Goal: Task Accomplishment & Management: Manage account settings

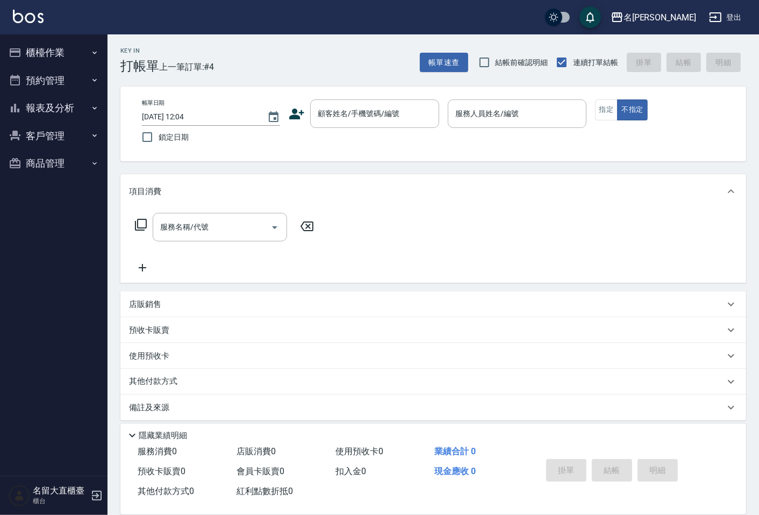
click at [414, 114] on input "顧客姓名/手機號碼/編號" at bounding box center [366, 113] width 103 height 19
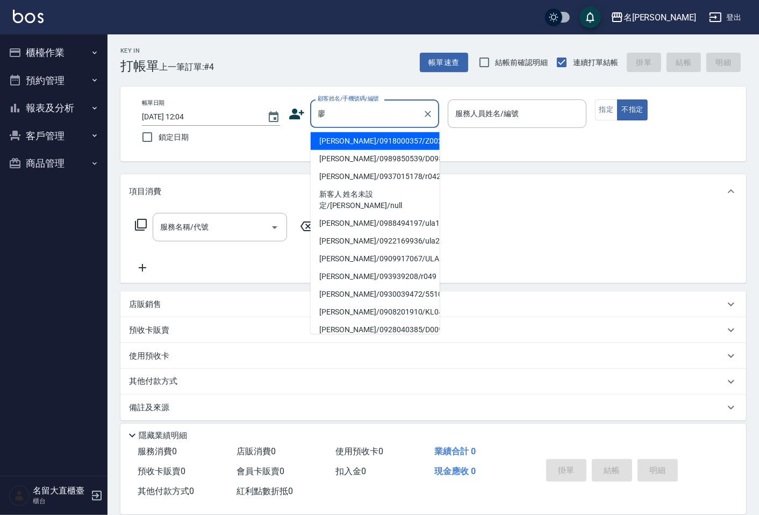
click at [404, 129] on ul "[PERSON_NAME]/0918000357/Z002 [PERSON_NAME]/0989850539/D098 [PERSON_NAME]/09370…" at bounding box center [374, 231] width 129 height 206
click at [410, 135] on li "[PERSON_NAME]/0918000357/Z002" at bounding box center [374, 141] width 129 height 18
type input "[PERSON_NAME]/0918000357/Z002"
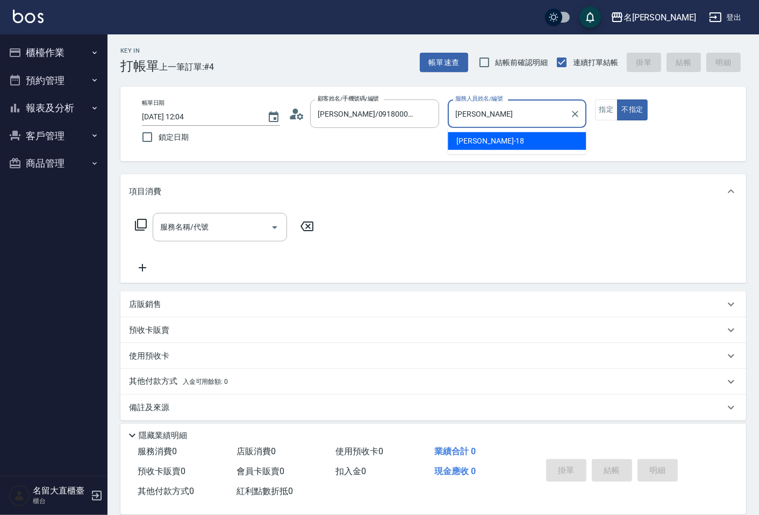
type input "憶"
type input "Reese-5"
type button "false"
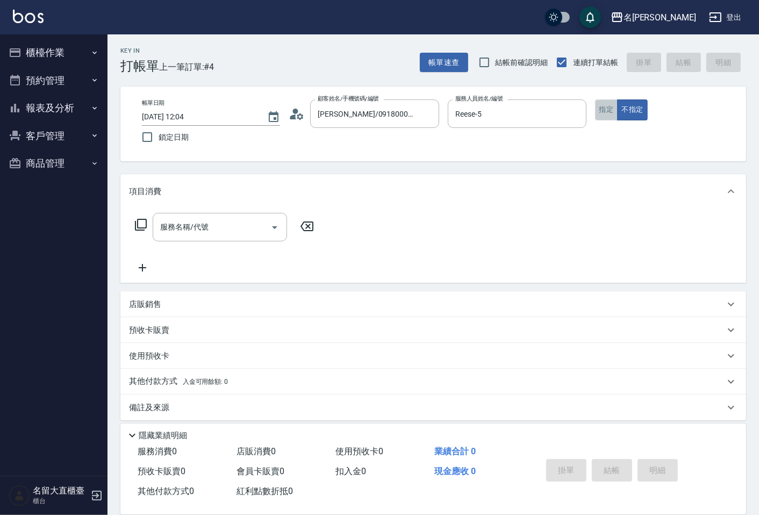
click at [604, 107] on button "指定" at bounding box center [606, 109] width 23 height 21
click at [264, 210] on div "服務名稱/代號 服務名稱/代號" at bounding box center [432, 245] width 625 height 74
click at [278, 268] on div "服務名稱/代號 服務名稱/代號" at bounding box center [224, 243] width 191 height 61
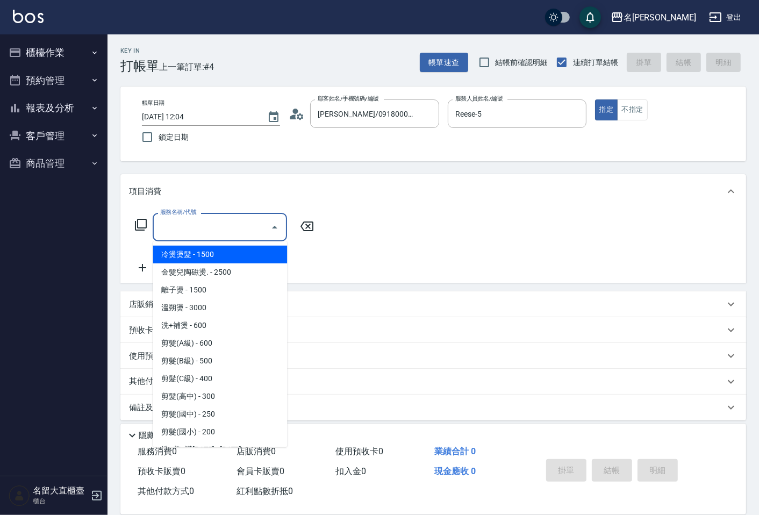
click at [190, 234] on input "服務名稱/代號" at bounding box center [211, 227] width 109 height 19
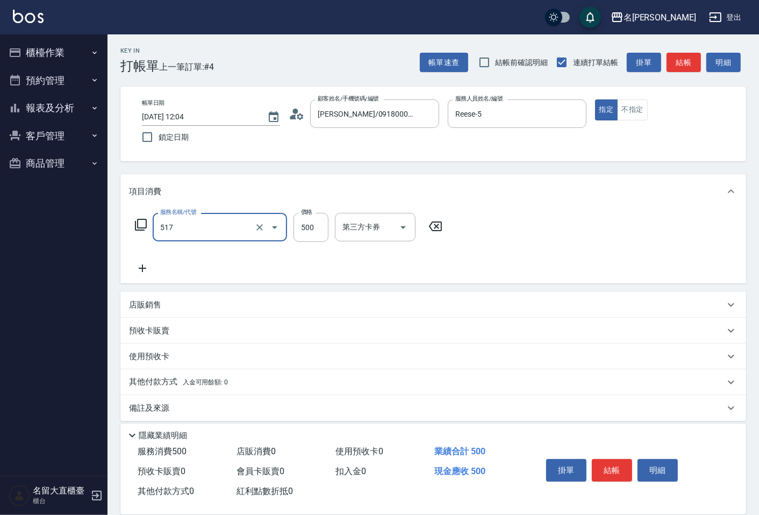
type input "舒醒頭皮(517)"
type input "600"
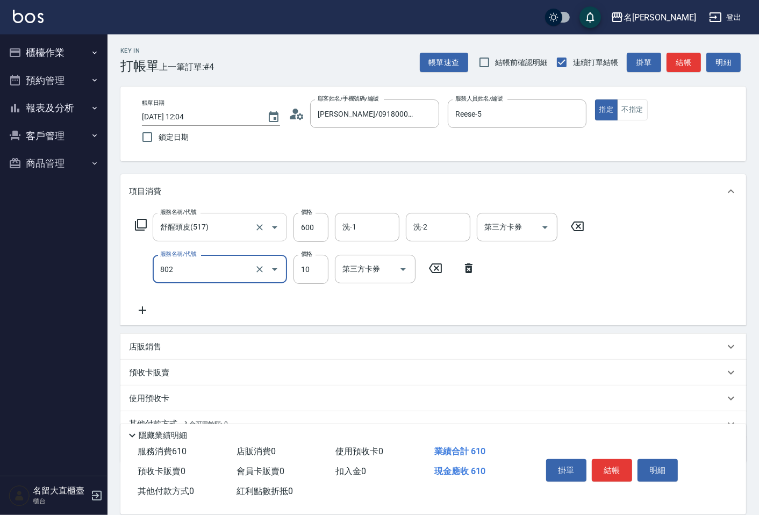
type input "潤絲(802)"
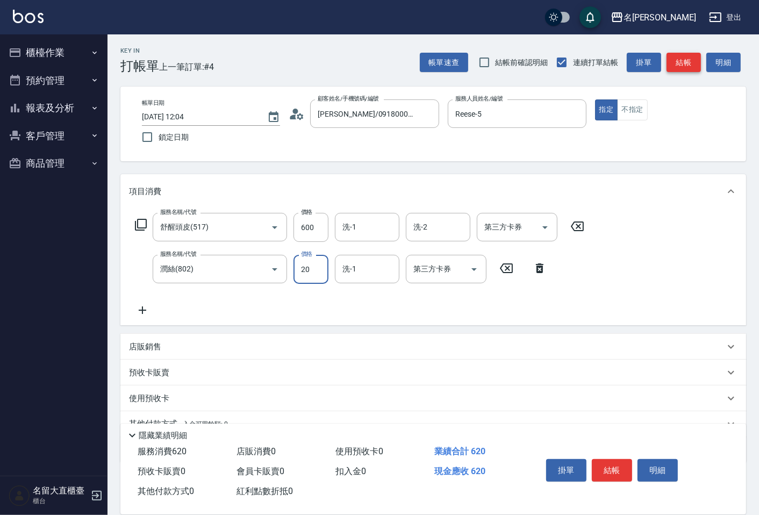
type input "20"
click at [686, 66] on button "結帳" at bounding box center [683, 63] width 34 height 20
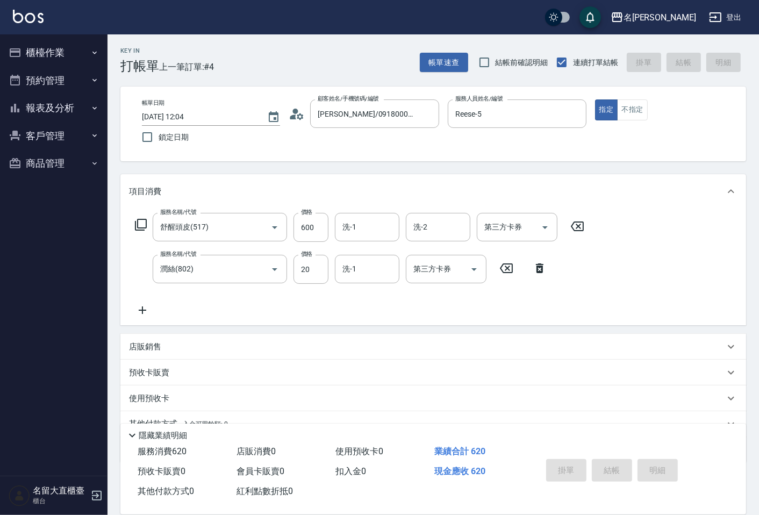
type input "[DATE] 15:24"
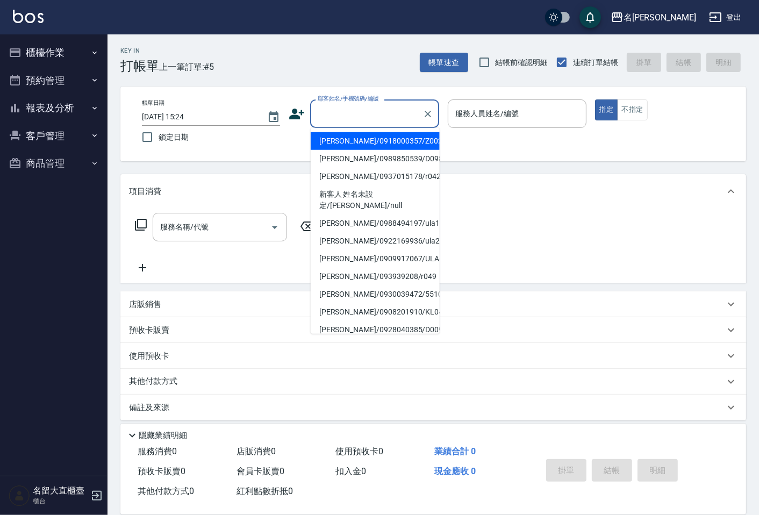
click at [387, 115] on input "顧客姓名/手機號碼/編號" at bounding box center [366, 113] width 103 height 19
click at [430, 115] on icon "Clear" at bounding box center [427, 114] width 6 height 6
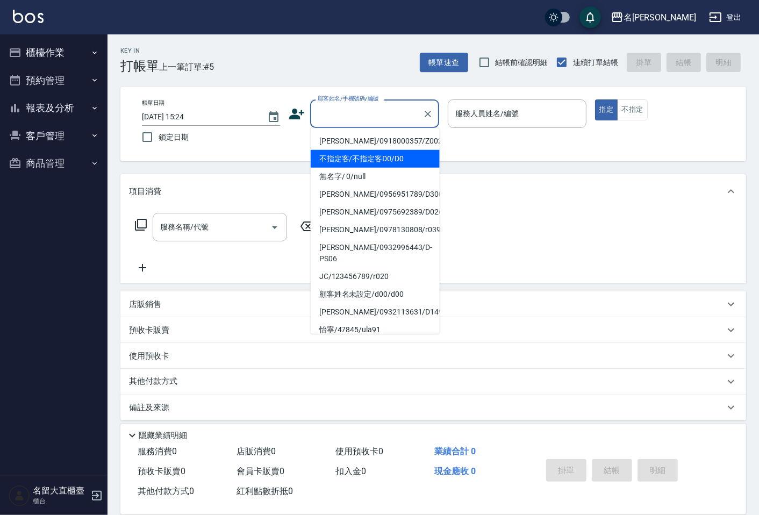
click at [368, 159] on li "不指定客/不指定客D0/D0" at bounding box center [374, 159] width 129 height 18
type input "不指定客/不指定客D0/D0"
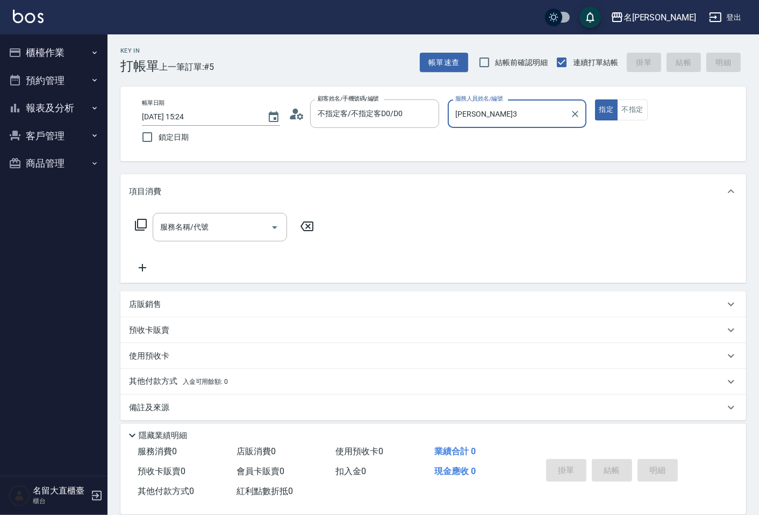
click at [462, 115] on input "[PERSON_NAME]3" at bounding box center [508, 113] width 112 height 19
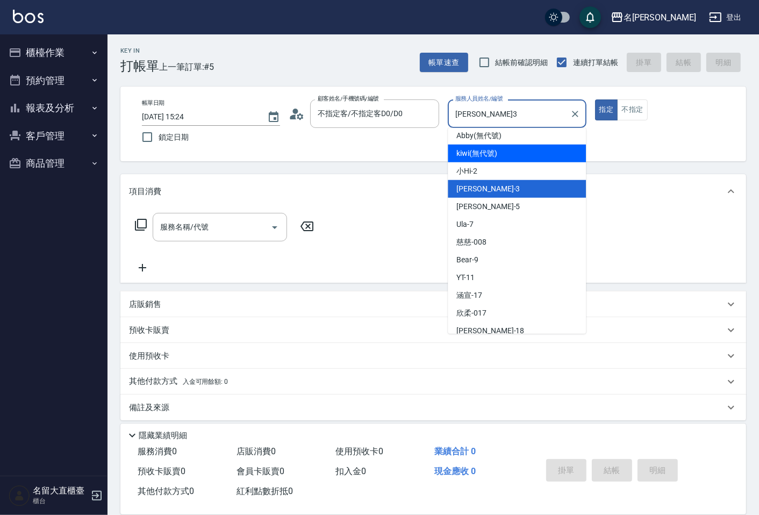
scroll to position [157, 0]
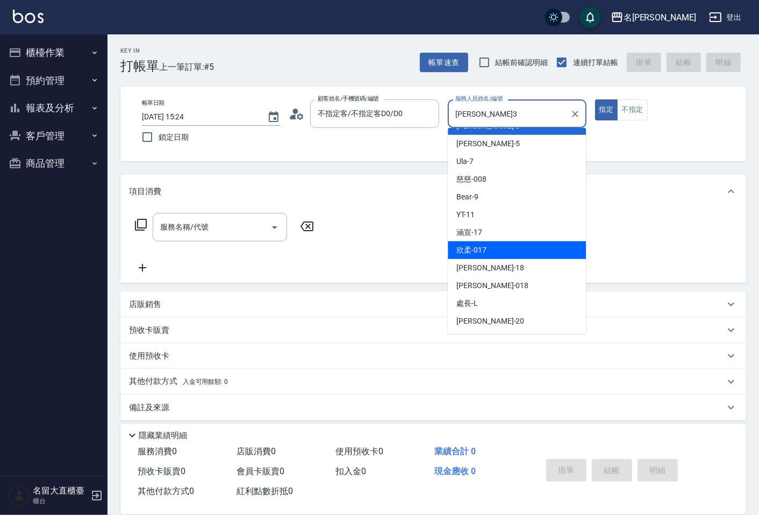
click at [476, 243] on div "欣柔 -017" at bounding box center [516, 250] width 138 height 18
type input "欣柔-017"
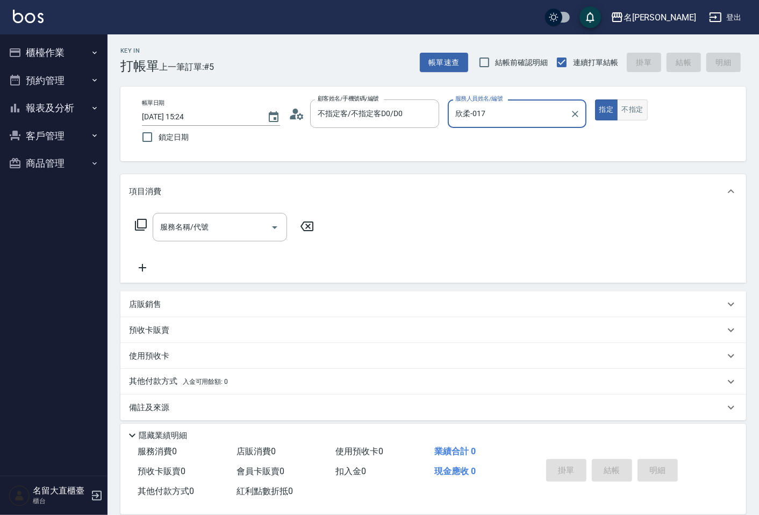
click at [621, 113] on button "不指定" at bounding box center [632, 109] width 30 height 21
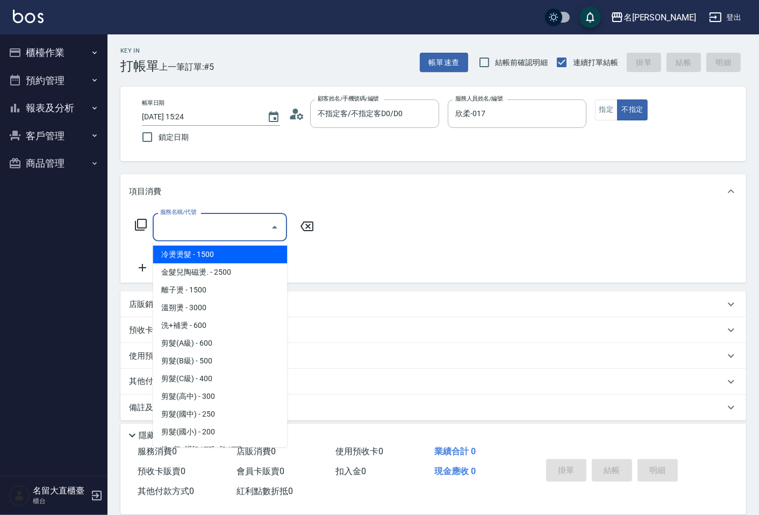
click at [253, 224] on input "服務名稱/代號" at bounding box center [211, 227] width 109 height 19
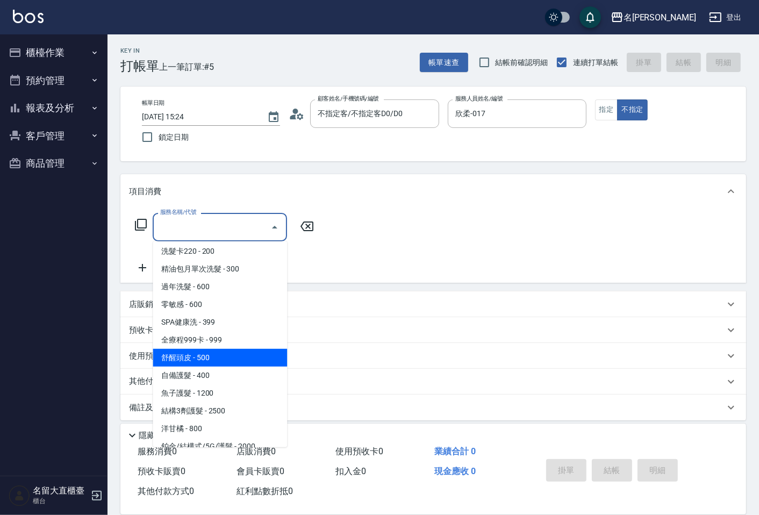
click at [208, 357] on span "舒醒頭皮 - 500" at bounding box center [220, 358] width 134 height 18
type input "舒醒頭皮(517)"
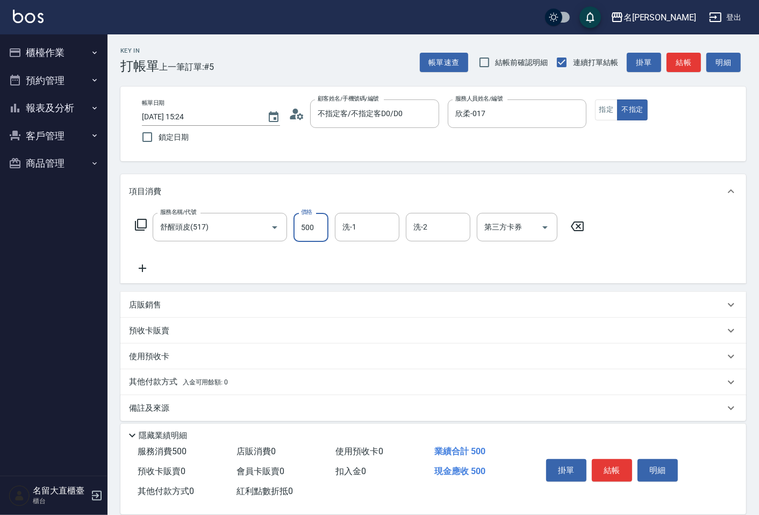
click at [310, 232] on input "500" at bounding box center [310, 227] width 35 height 29
type input "600"
click at [138, 262] on icon at bounding box center [142, 268] width 27 height 13
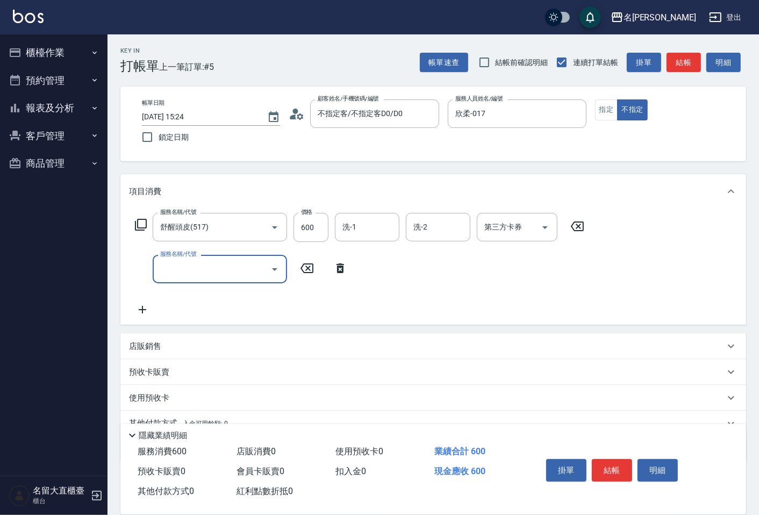
click at [164, 268] on input "服務名稱/代號" at bounding box center [211, 268] width 109 height 19
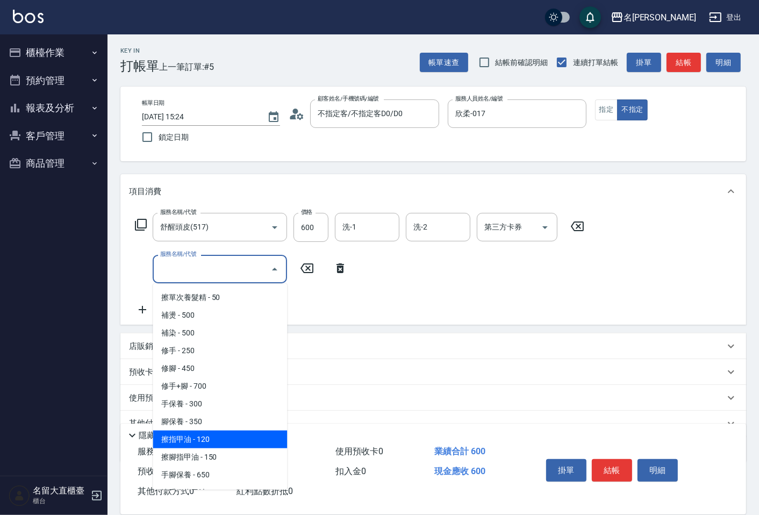
scroll to position [955, 0]
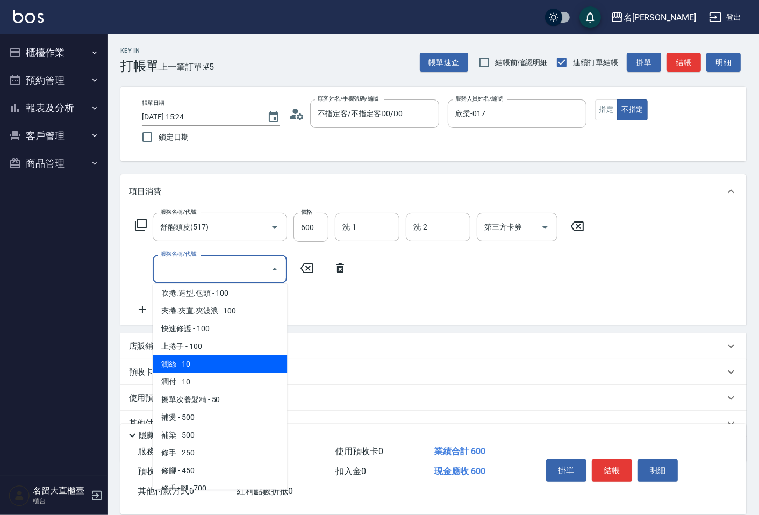
click at [178, 355] on span "潤絲 - 10" at bounding box center [220, 364] width 134 height 18
type input "潤絲(802)"
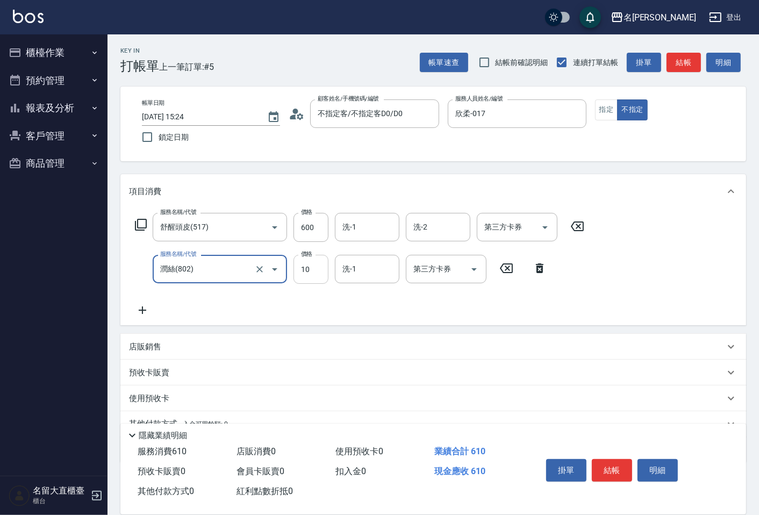
click at [309, 272] on input "10" at bounding box center [310, 269] width 35 height 29
type input "20"
click at [611, 472] on button "結帳" at bounding box center [611, 470] width 40 height 23
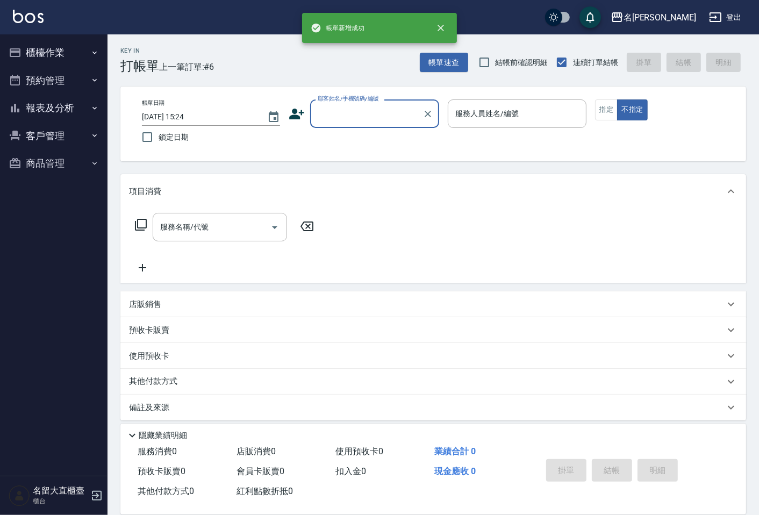
click at [61, 109] on button "報表及分析" at bounding box center [53, 108] width 99 height 28
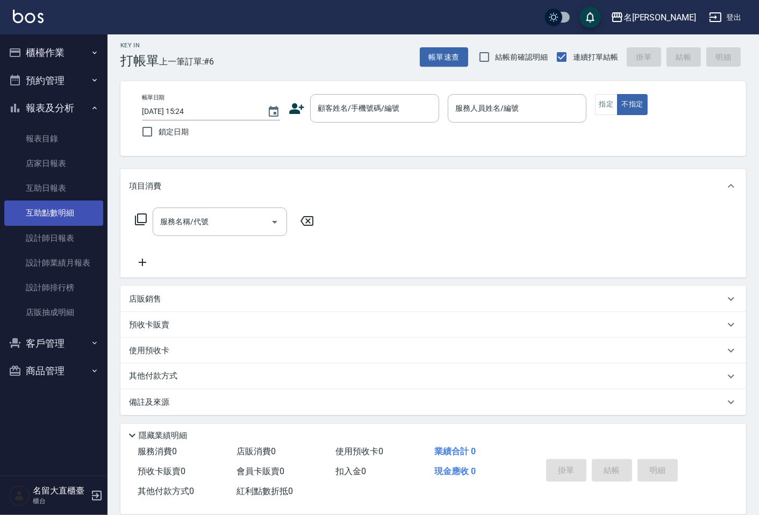
scroll to position [7, 0]
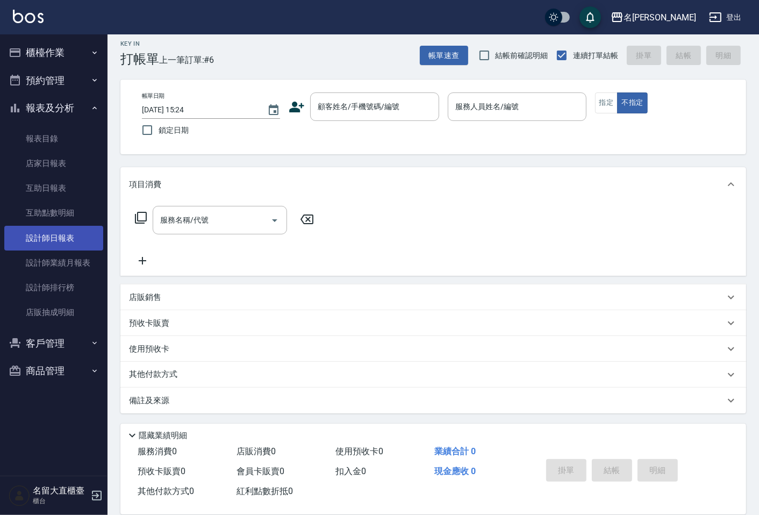
click at [48, 227] on link "設計師日報表" at bounding box center [53, 238] width 99 height 25
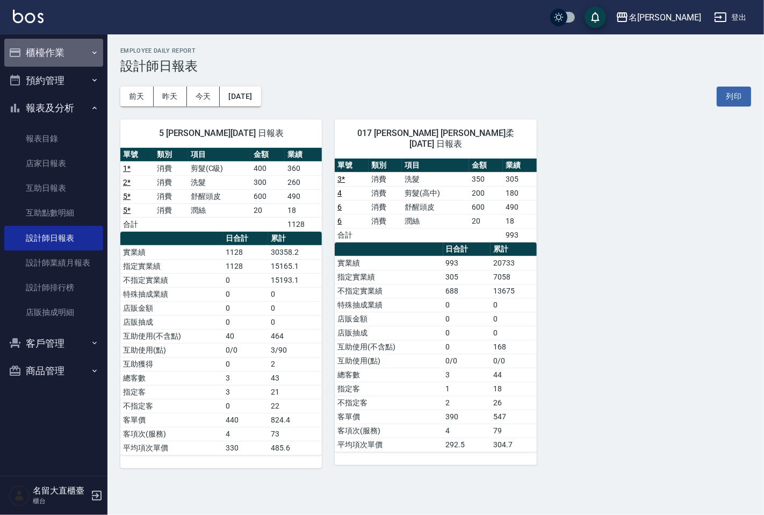
click at [80, 46] on button "櫃檯作業" at bounding box center [53, 53] width 99 height 28
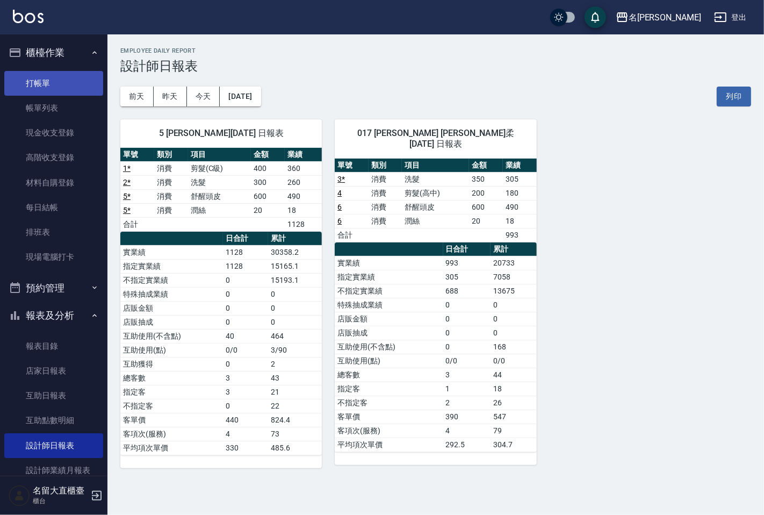
click at [73, 73] on link "打帳單" at bounding box center [53, 83] width 99 height 25
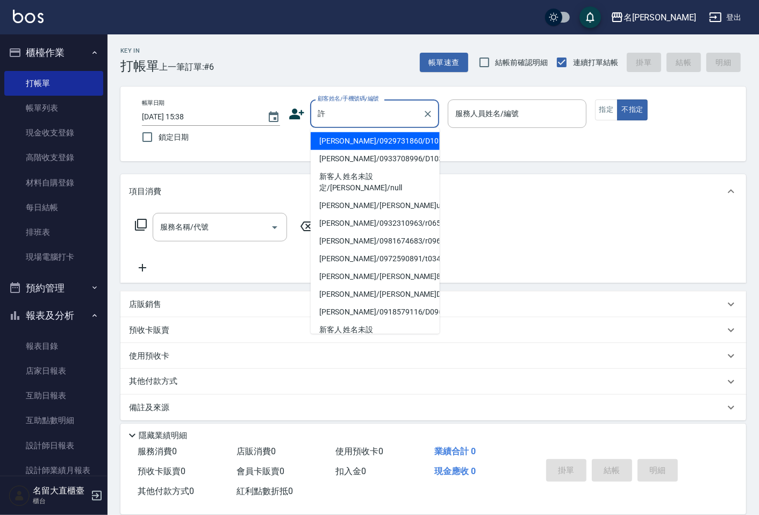
click at [369, 199] on li "[PERSON_NAME]/[PERSON_NAME]ula49/ula49" at bounding box center [374, 206] width 129 height 18
type input "[PERSON_NAME]/[PERSON_NAME]ula49/ula49"
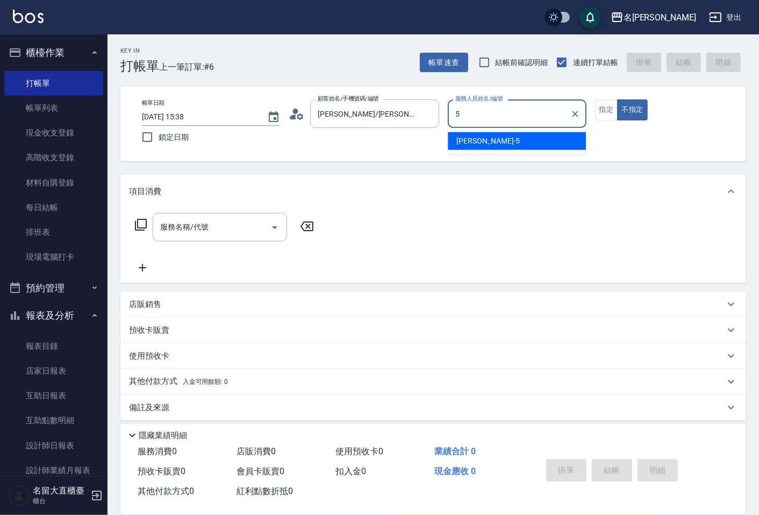
type input "Reese-5"
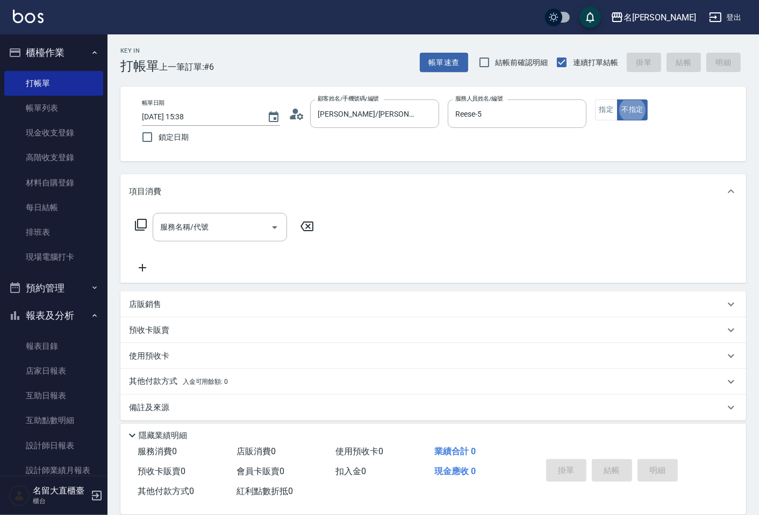
type button "false"
click at [598, 118] on button "指定" at bounding box center [606, 109] width 23 height 21
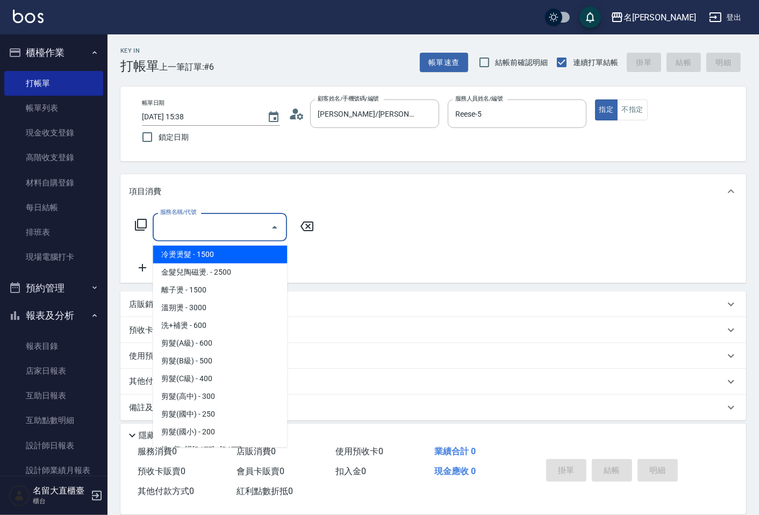
click at [239, 227] on input "服務名稱/代號" at bounding box center [211, 227] width 109 height 19
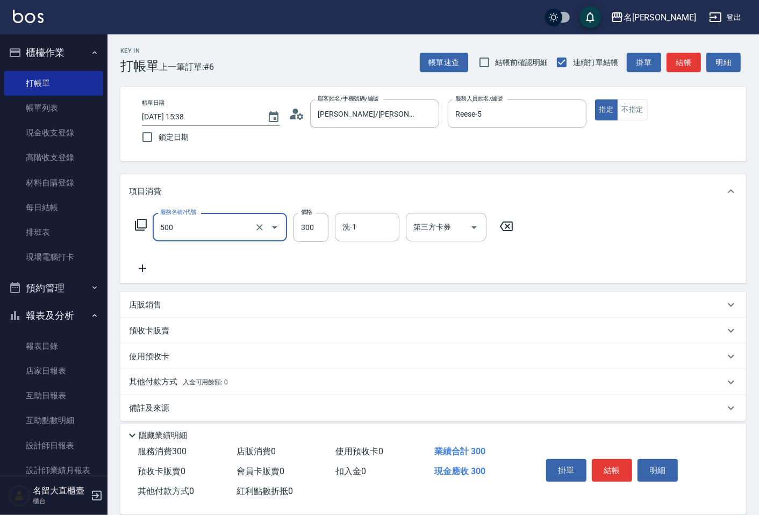
type input "洗髮(500)"
type input "350"
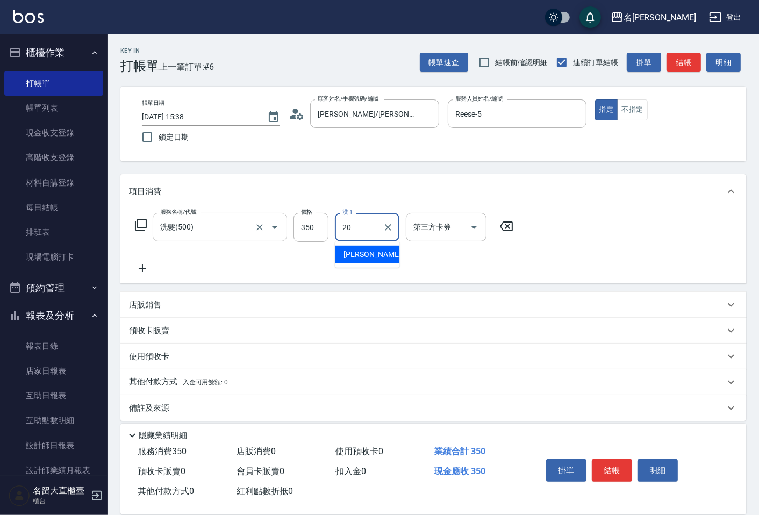
type input "詩雅-20"
click at [696, 63] on button "結帳" at bounding box center [683, 63] width 34 height 20
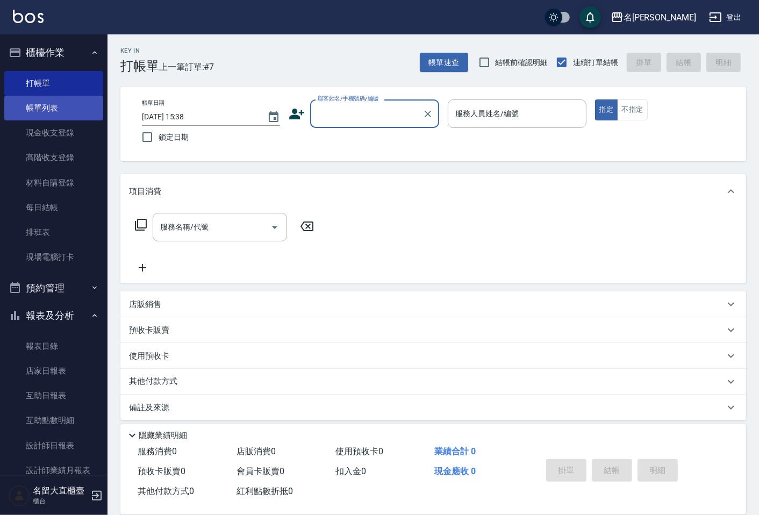
click at [72, 115] on link "帳單列表" at bounding box center [53, 108] width 99 height 25
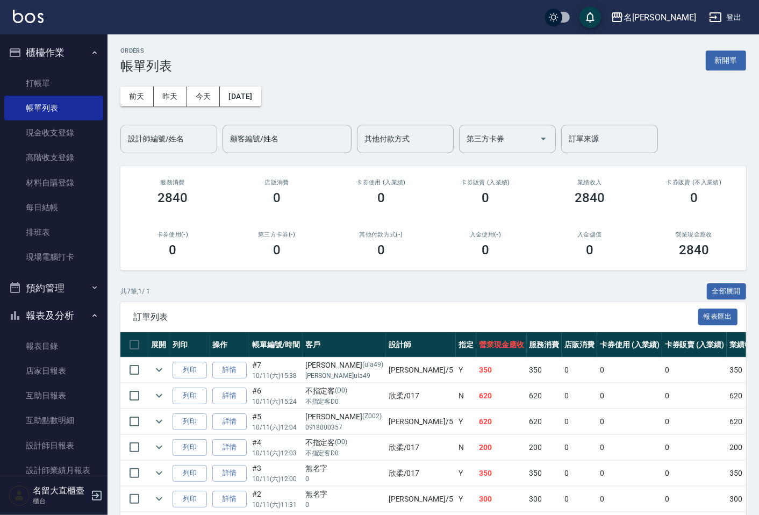
click at [134, 136] on input "設計師編號/姓名" at bounding box center [168, 138] width 87 height 19
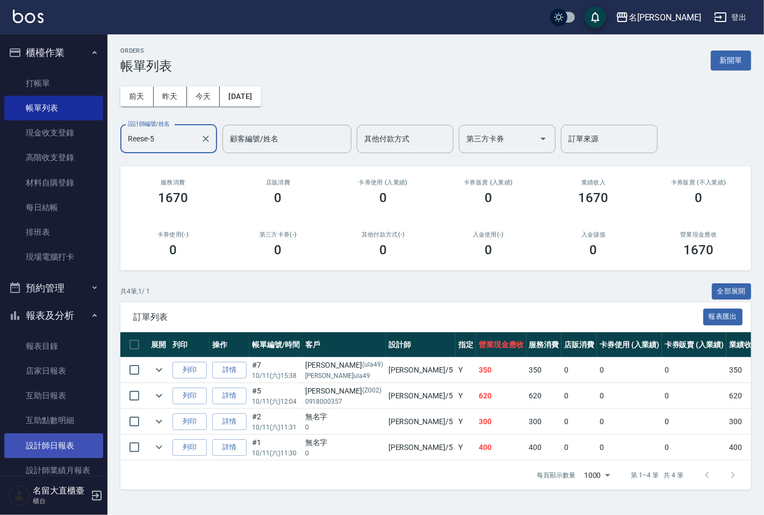
type input "Reese-5"
click at [74, 447] on link "設計師日報表" at bounding box center [53, 445] width 99 height 25
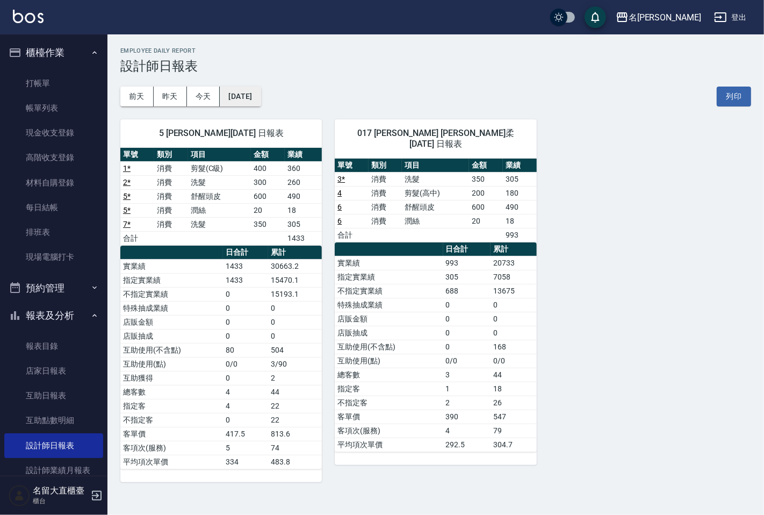
click at [243, 105] on button "[DATE]" at bounding box center [240, 96] width 41 height 20
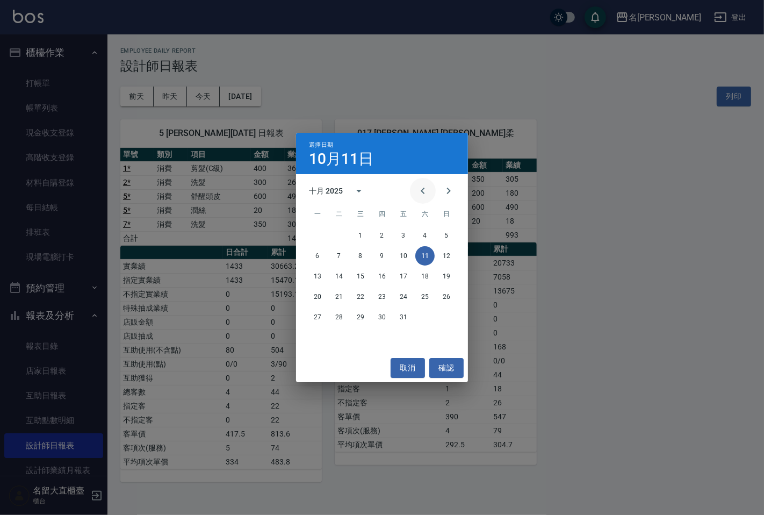
click at [416, 196] on icon "Previous month" at bounding box center [422, 190] width 13 height 13
click at [382, 249] on button "11" at bounding box center [381, 255] width 19 height 19
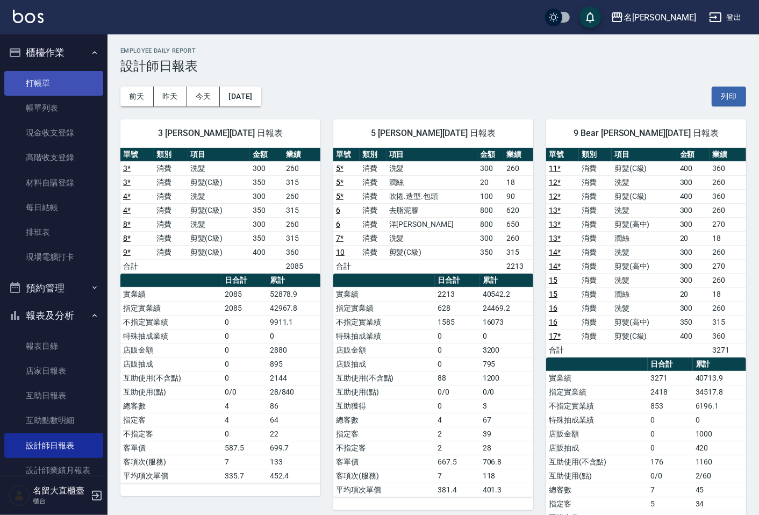
click at [71, 84] on link "打帳單" at bounding box center [53, 83] width 99 height 25
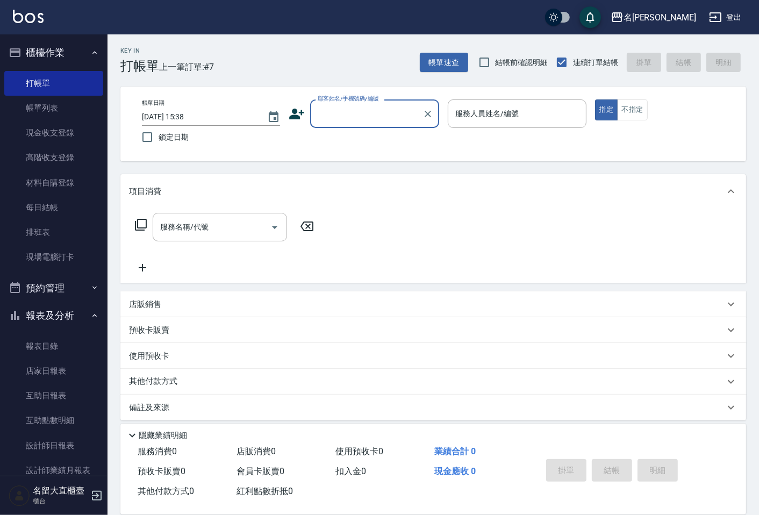
click at [87, 62] on button "櫃檯作業" at bounding box center [53, 53] width 99 height 28
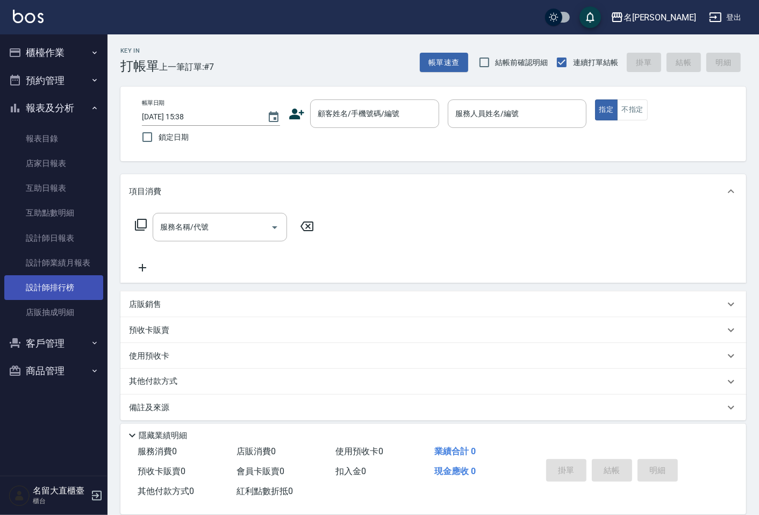
click at [71, 285] on link "設計師排行榜" at bounding box center [53, 287] width 99 height 25
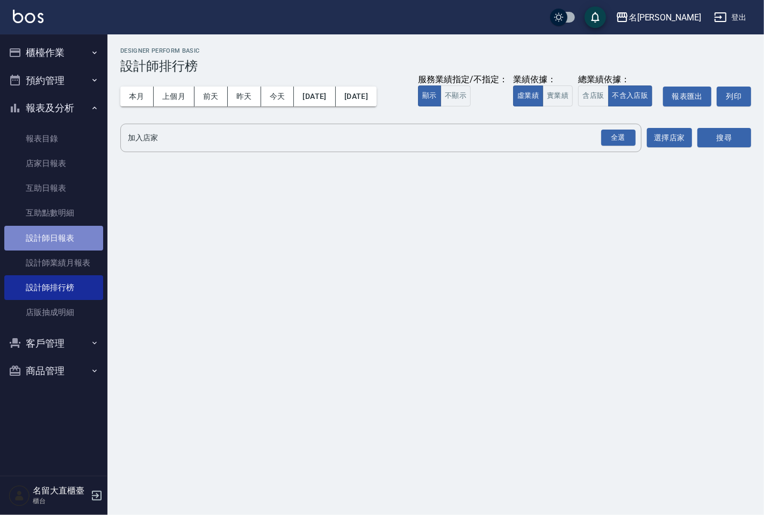
click at [74, 240] on link "設計師日報表" at bounding box center [53, 238] width 99 height 25
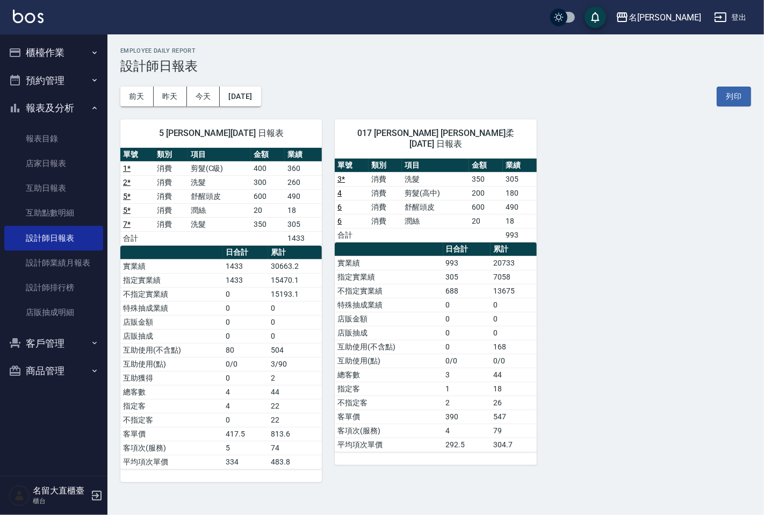
drag, startPoint x: 246, startPoint y: 108, endPoint x: 255, endPoint y: 108, distance: 9.1
click at [247, 108] on div "5 [PERSON_NAME][DATE] 日報表 單號 類別 項目 金額 業績 1 * 消費 剪髮(C級) 400 360 2 * 消費 洗髮 300 26…" at bounding box center [214, 293] width 214 height 375
click at [259, 105] on button "[DATE]" at bounding box center [240, 96] width 41 height 20
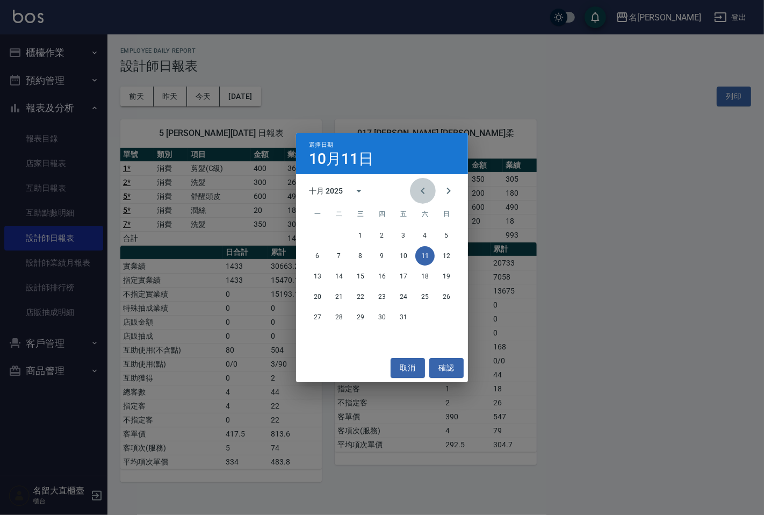
click at [428, 189] on icon "Previous month" at bounding box center [422, 190] width 13 height 13
click at [382, 256] on button "11" at bounding box center [381, 255] width 19 height 19
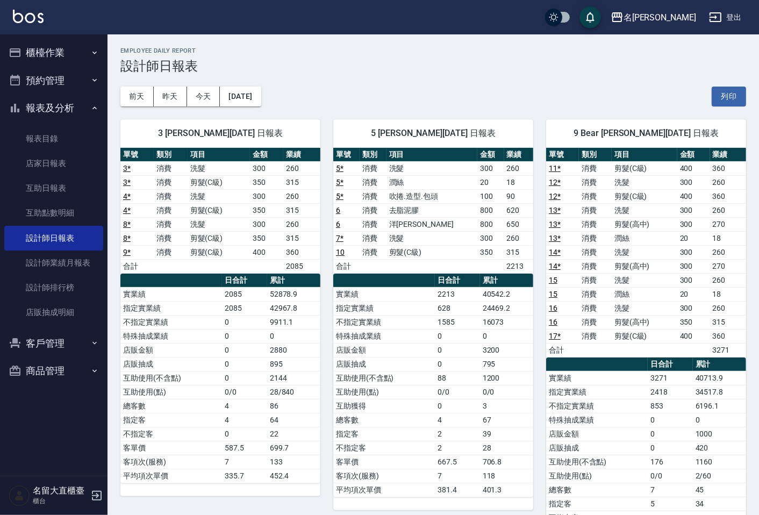
click at [91, 58] on button "櫃檯作業" at bounding box center [53, 53] width 99 height 28
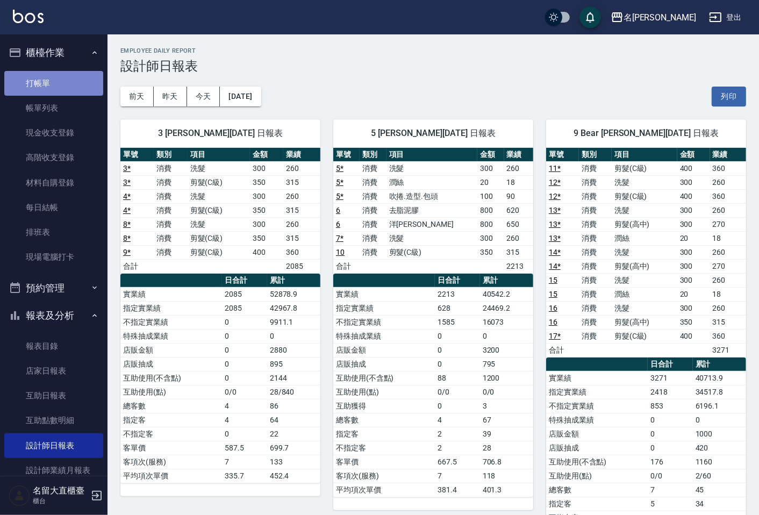
click at [95, 77] on link "打帳單" at bounding box center [53, 83] width 99 height 25
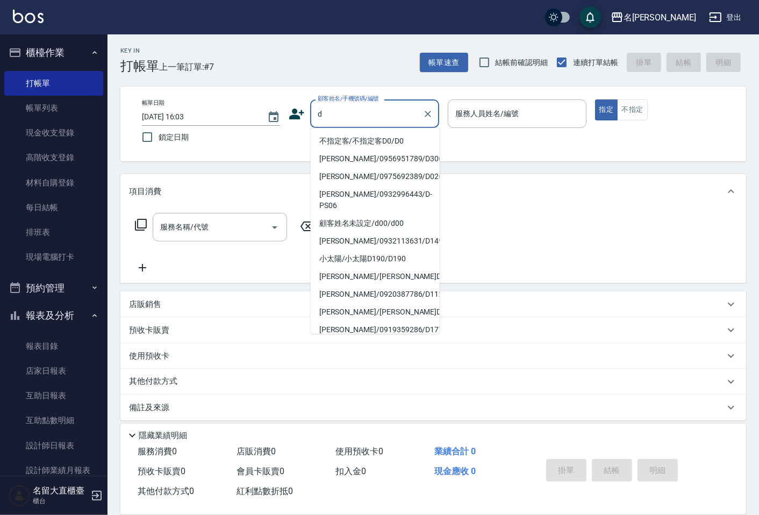
type input "不指定客/不指定客D0/D0"
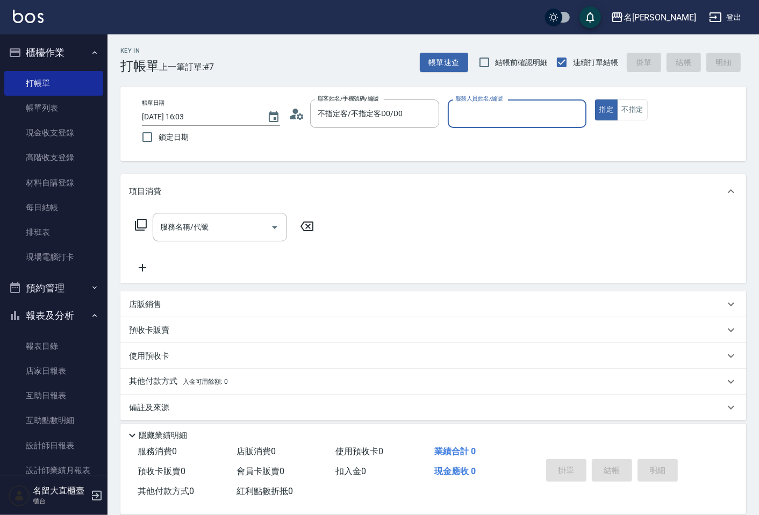
type input "[PERSON_NAME]3"
click at [595, 99] on button "指定" at bounding box center [606, 109] width 23 height 21
type button "true"
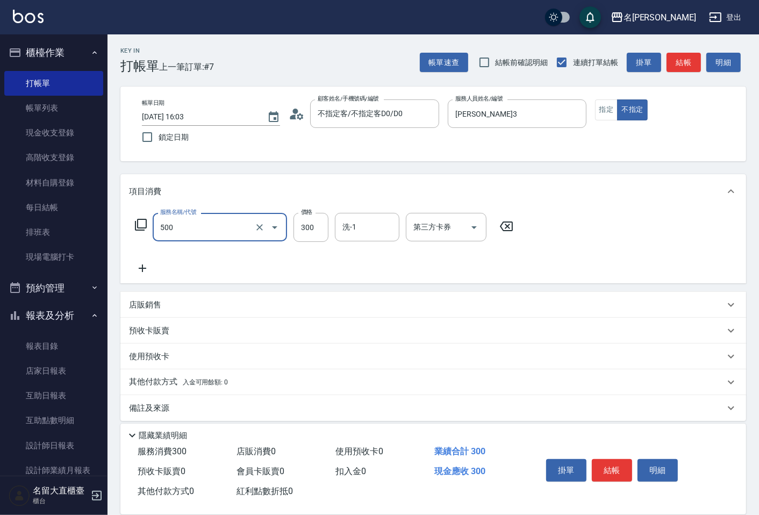
type input "洗髮(500)"
type input "350"
click at [372, 227] on input "洗-1" at bounding box center [367, 227] width 55 height 19
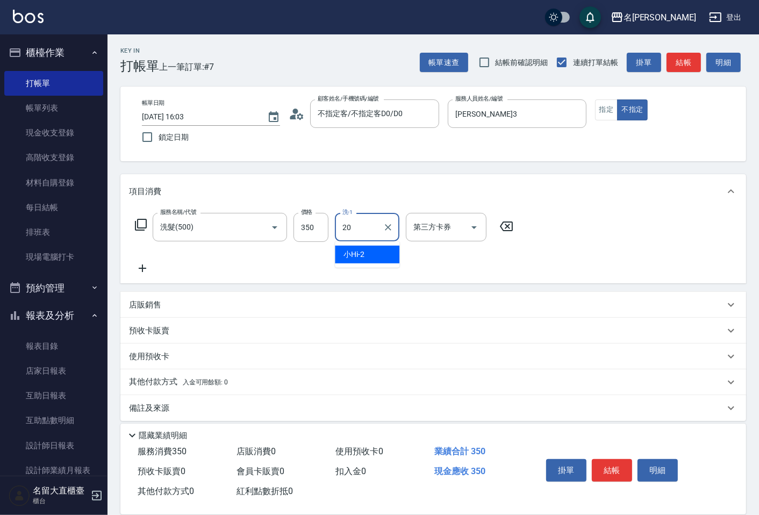
type input "詩雅-20"
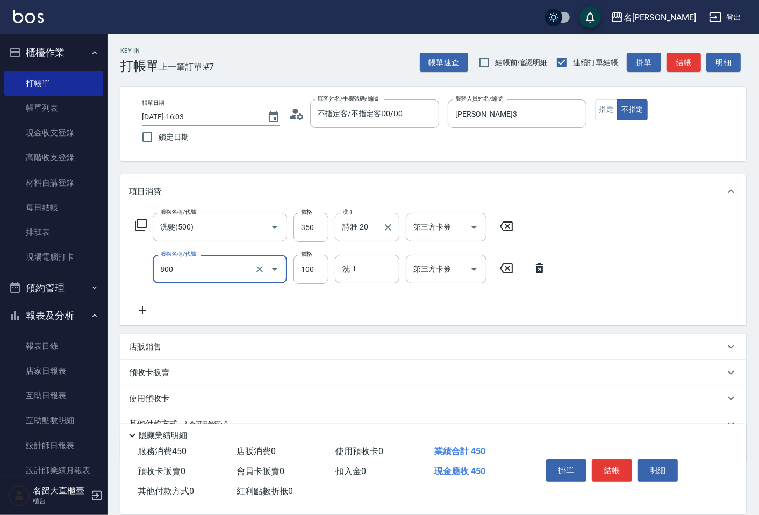
type input "快速修護(800)"
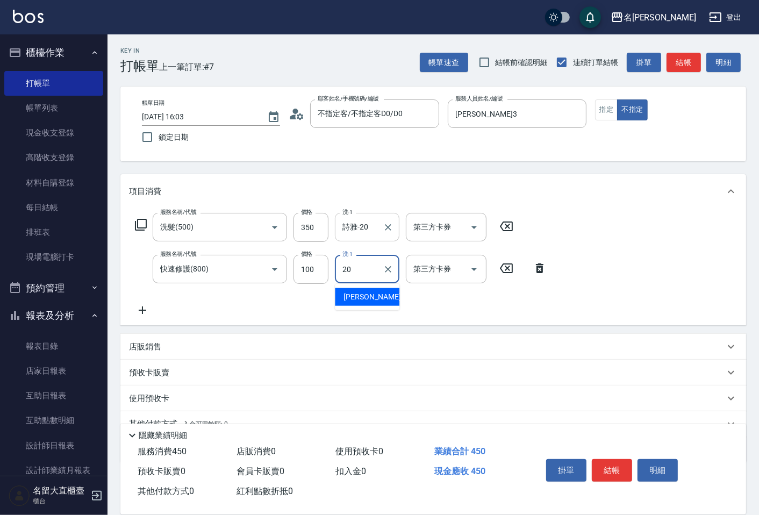
type input "詩雅-20"
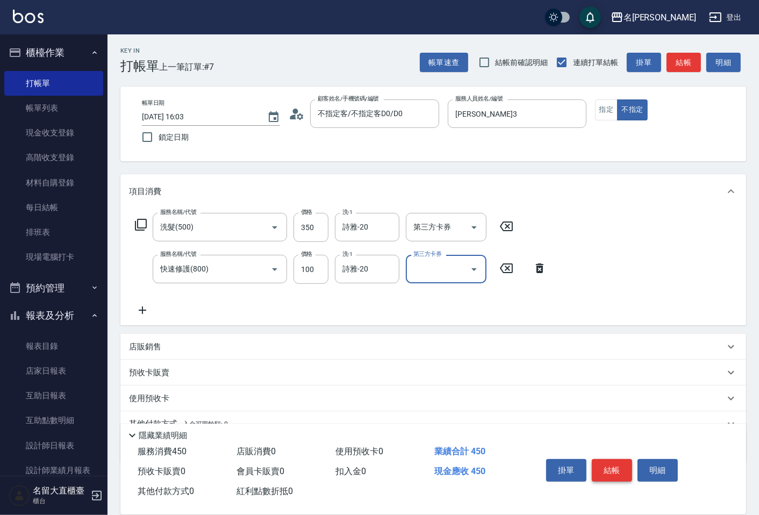
click at [594, 462] on button "結帳" at bounding box center [611, 470] width 40 height 23
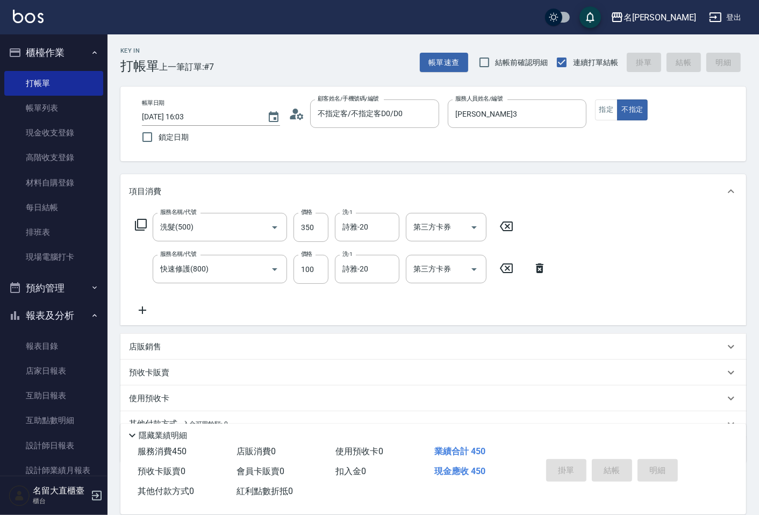
type input "[DATE] 16:25"
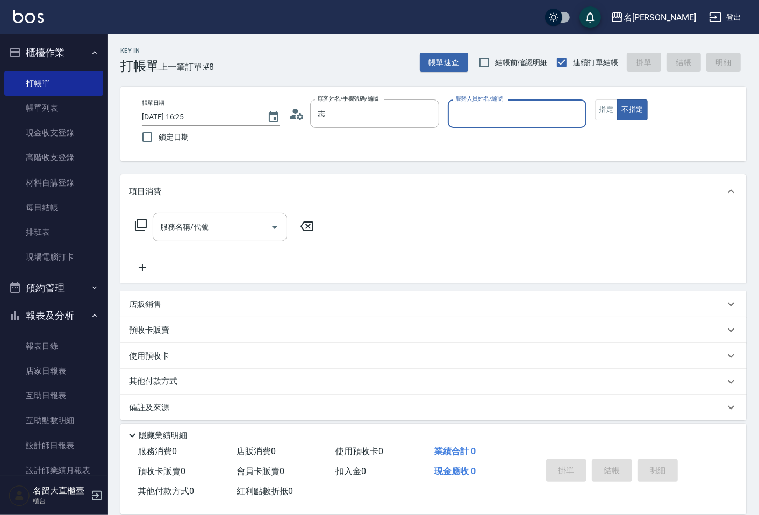
type input "[PERSON_NAME]/0975103058/D136"
type input "[PERSON_NAME]3"
click at [617, 99] on button "不指定" at bounding box center [632, 109] width 30 height 21
type button "false"
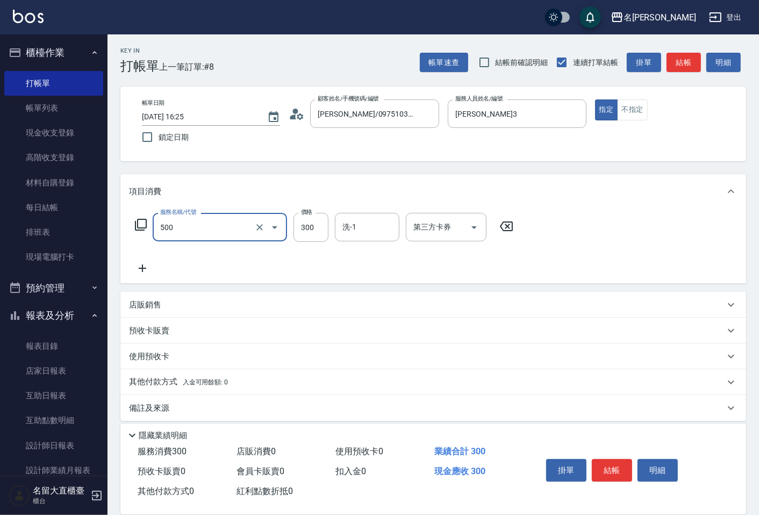
type input "洗髮(500)"
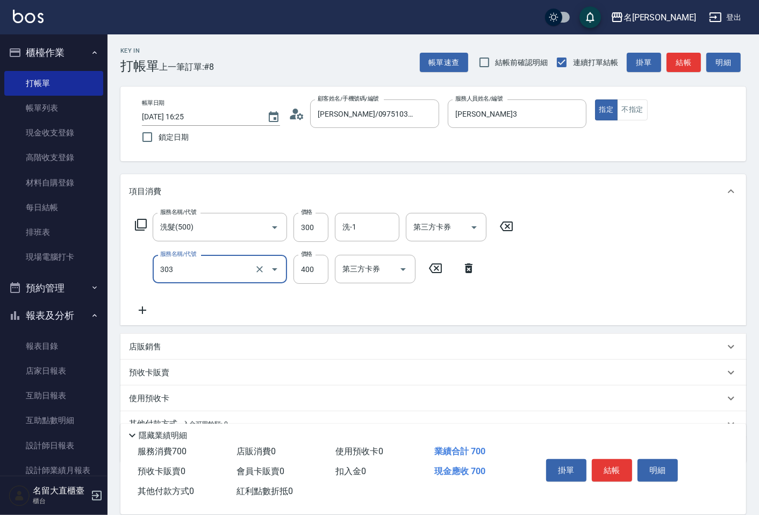
type input "剪髮(C級)(303)"
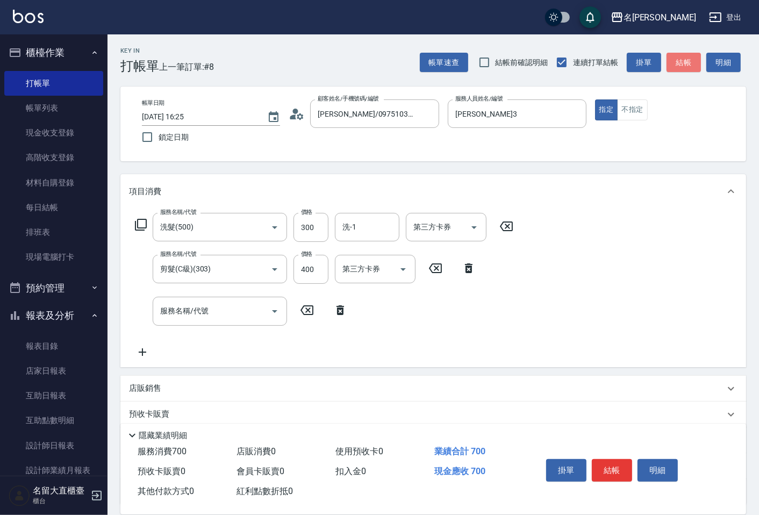
click at [670, 67] on button "結帳" at bounding box center [683, 63] width 34 height 20
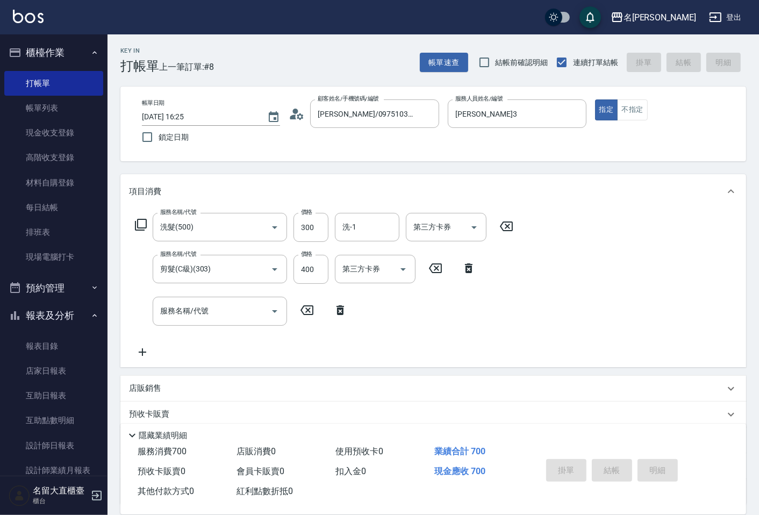
type input "[DATE] 16:26"
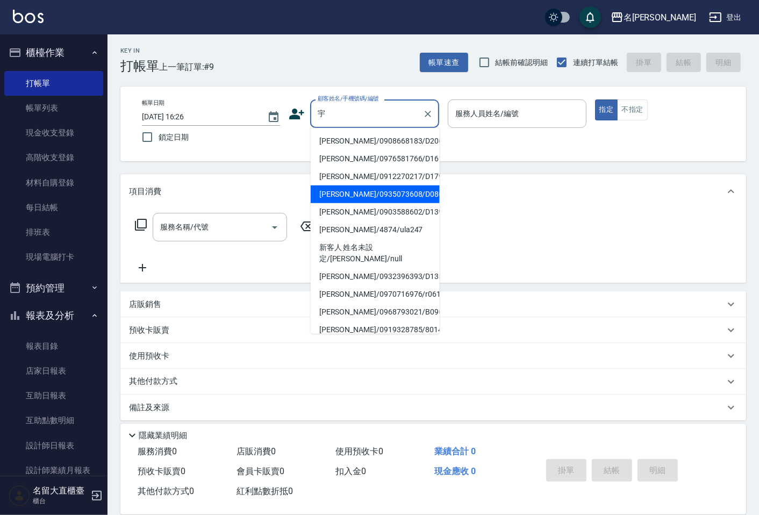
type input "[PERSON_NAME]/0935073608/D080"
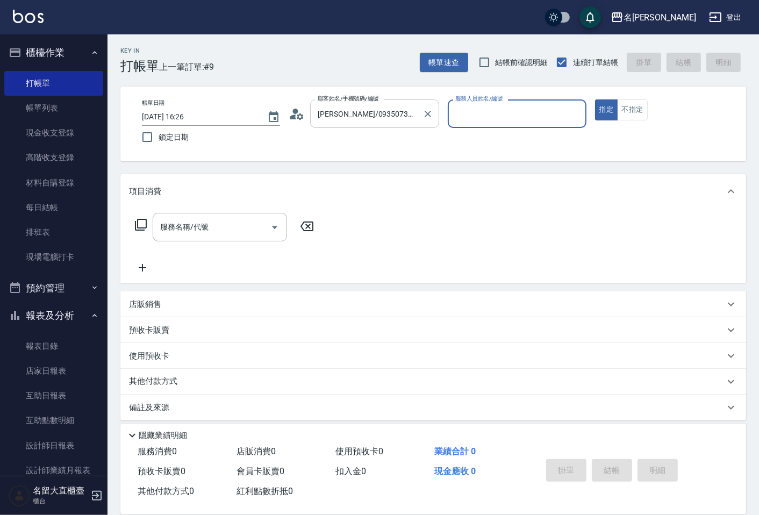
type input "[PERSON_NAME]3"
click at [595, 99] on button "指定" at bounding box center [606, 109] width 23 height 21
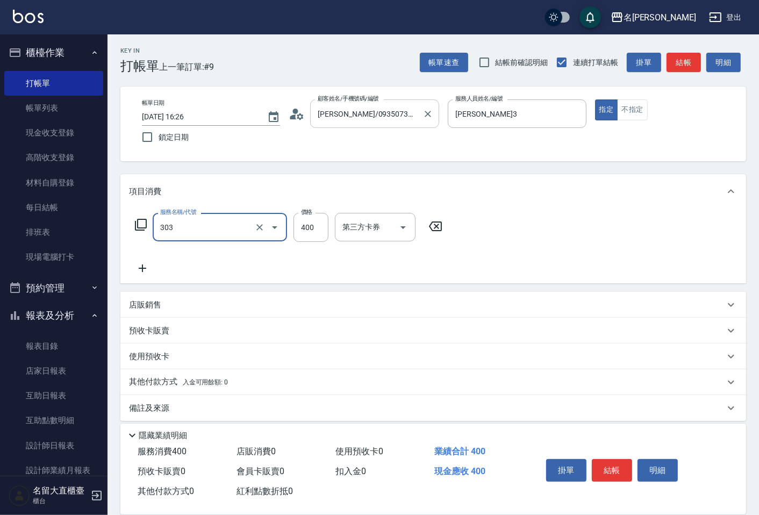
type input "剪髮(C級)(303)"
type input "350"
click at [688, 68] on button "結帳" at bounding box center [683, 63] width 34 height 20
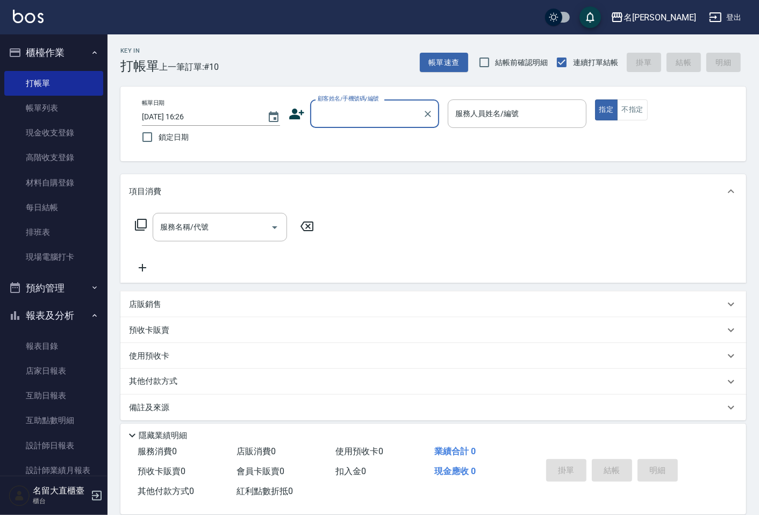
drag, startPoint x: 379, startPoint y: 100, endPoint x: 369, endPoint y: 120, distance: 21.6
click at [379, 101] on div "顧客姓名/手機號碼/編號" at bounding box center [374, 113] width 129 height 28
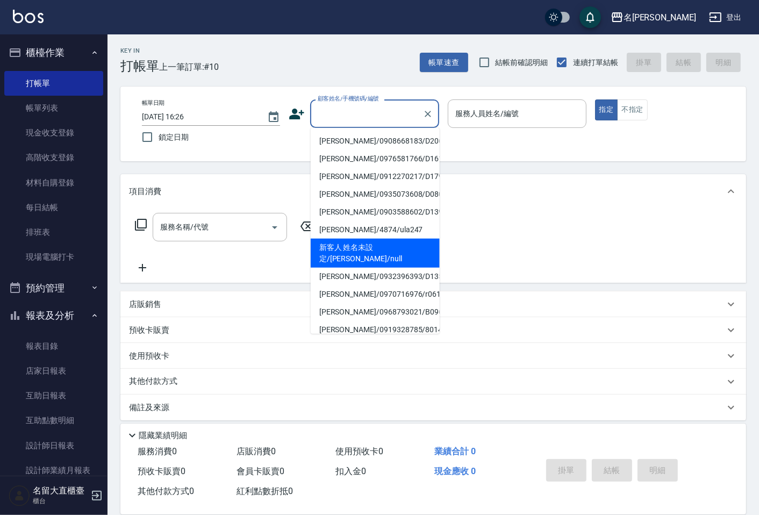
drag, startPoint x: 352, startPoint y: 254, endPoint x: 372, endPoint y: 229, distance: 31.0
click at [352, 254] on li "新客人 姓名未設定/[PERSON_NAME]/null" at bounding box center [374, 253] width 129 height 29
type input "新客人 姓名未設定/[PERSON_NAME]/null"
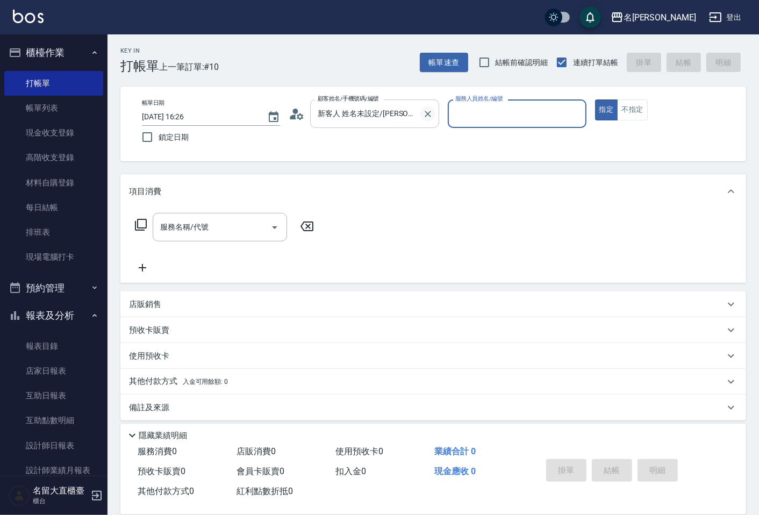
click at [432, 111] on icon "Clear" at bounding box center [427, 114] width 11 height 11
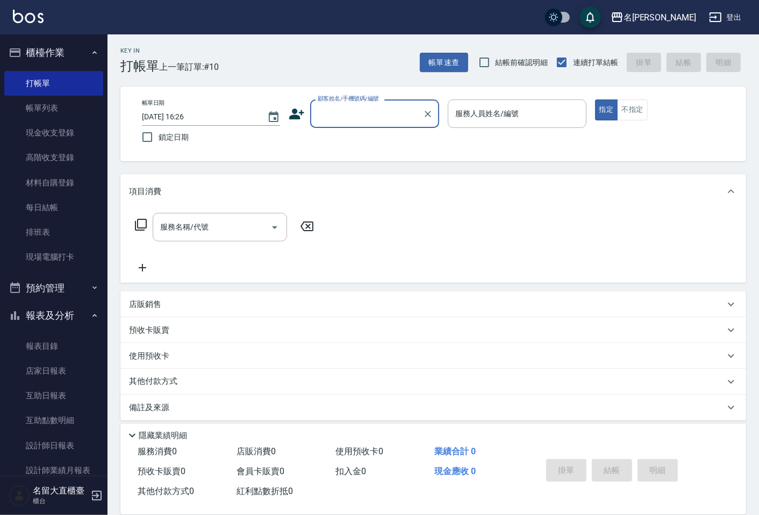
click at [406, 114] on input "顧客姓名/手機號碼/編號" at bounding box center [366, 113] width 103 height 19
click at [385, 120] on input "顧客姓名/手機號碼/編號" at bounding box center [366, 113] width 103 height 19
type input "5"
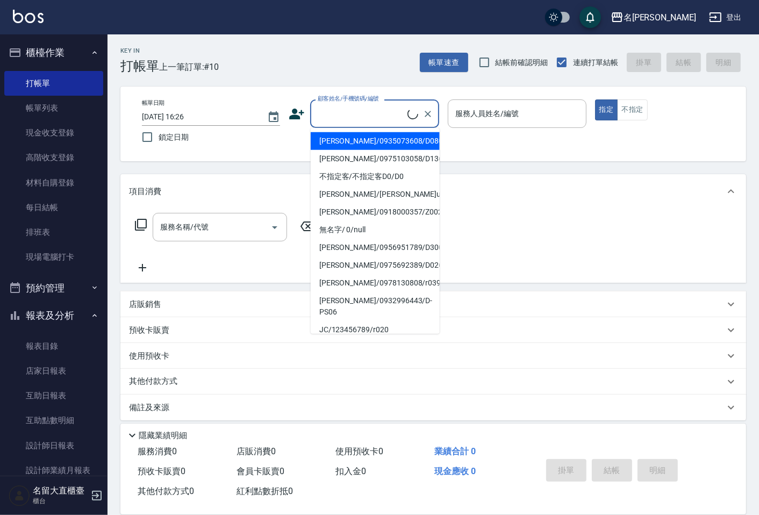
type input "5"
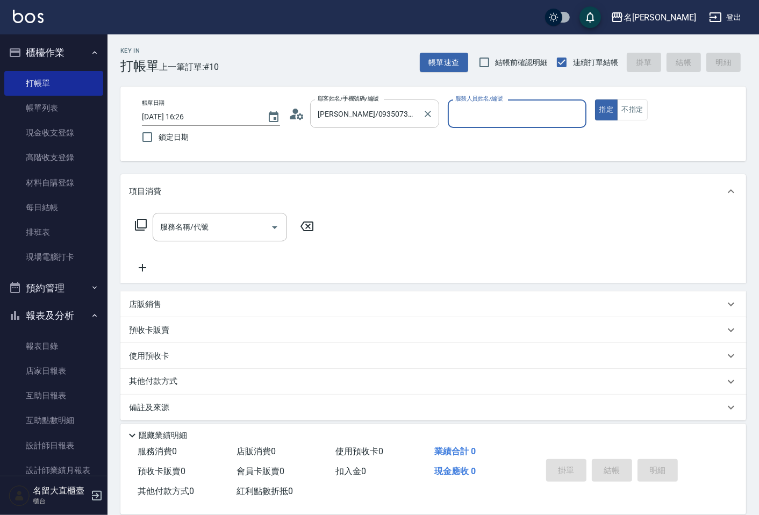
type input "[PERSON_NAME]/0973169279/"
type input "5"
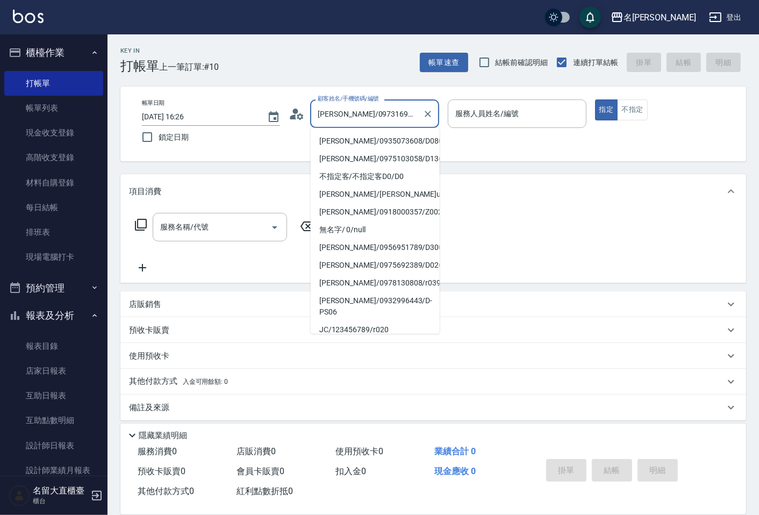
click at [385, 120] on input "[PERSON_NAME]/0973169279/" at bounding box center [366, 113] width 103 height 19
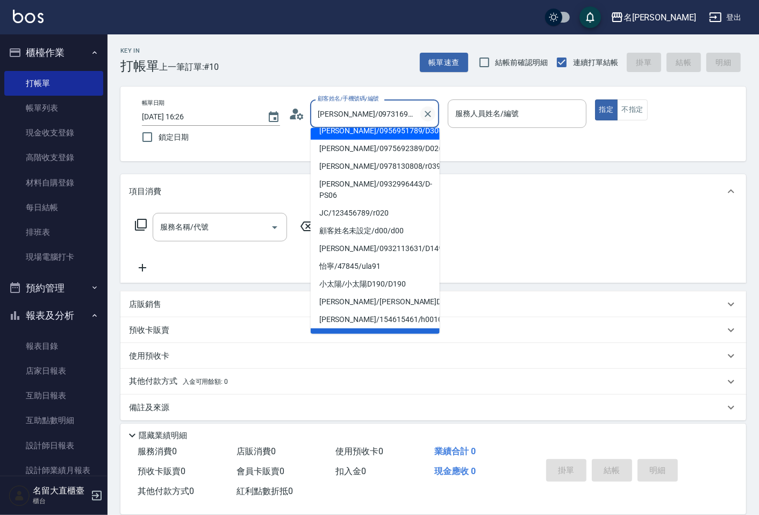
click at [429, 113] on icon "Clear" at bounding box center [427, 114] width 6 height 6
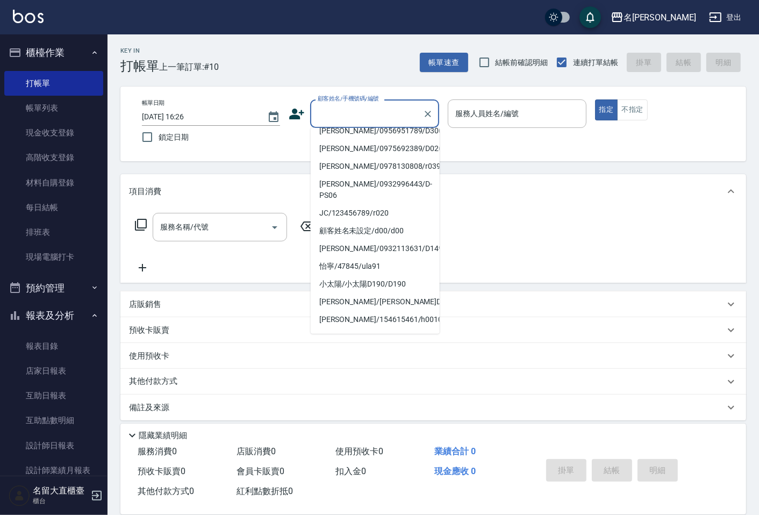
scroll to position [4, 0]
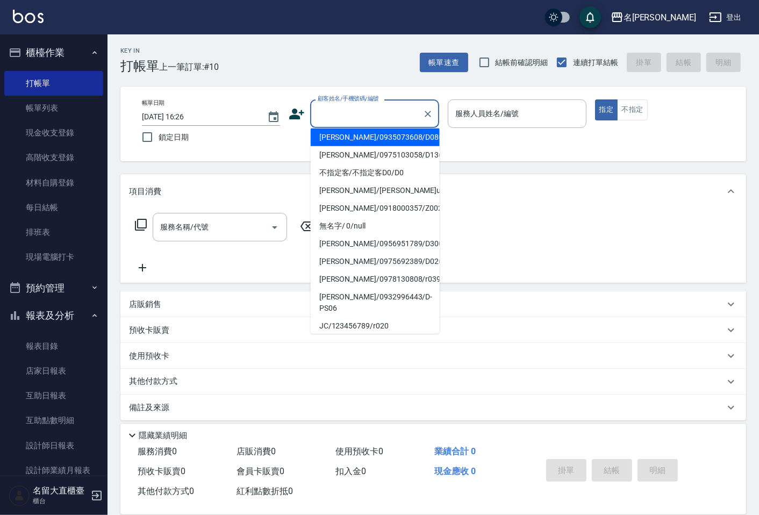
click at [373, 109] on input "顧客姓名/手機號碼/編號" at bounding box center [366, 113] width 103 height 19
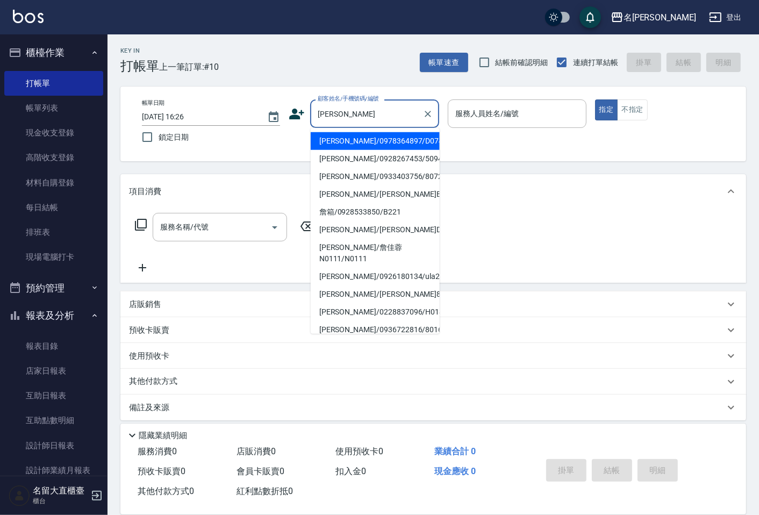
click at [375, 157] on li "[PERSON_NAME]/0928267453/5094" at bounding box center [374, 159] width 129 height 18
type input "[PERSON_NAME]/0928267453/5094"
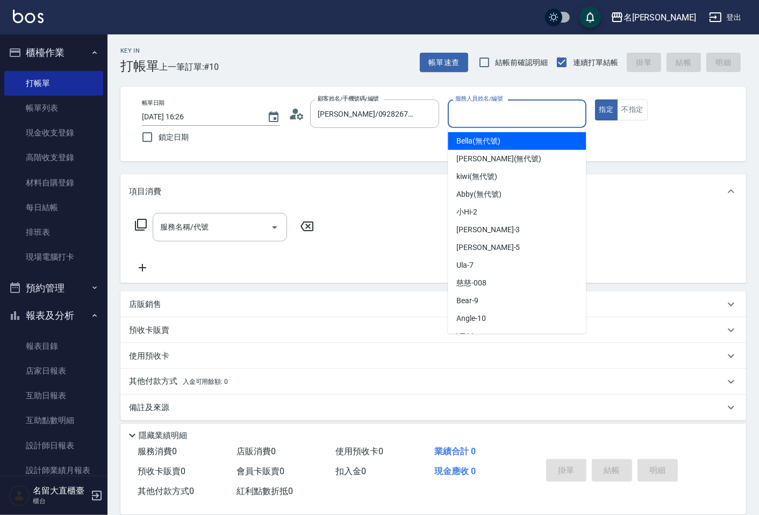
click at [462, 117] on input "服務人員姓名/編號" at bounding box center [516, 113] width 128 height 19
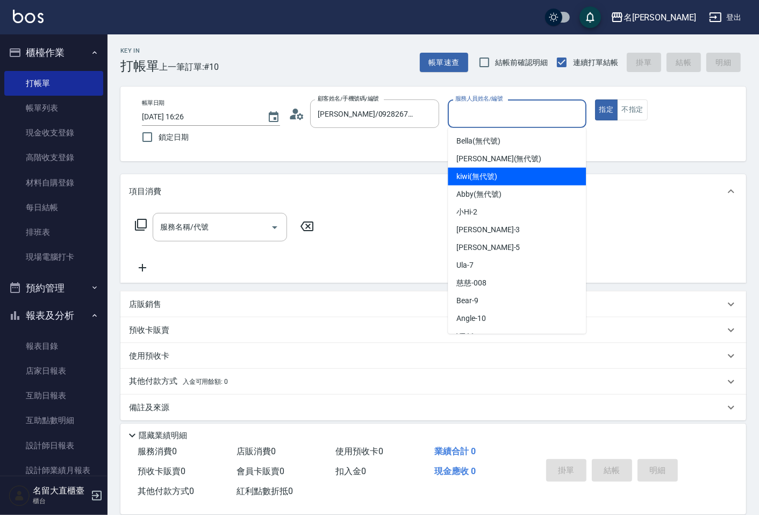
scroll to position [119, 0]
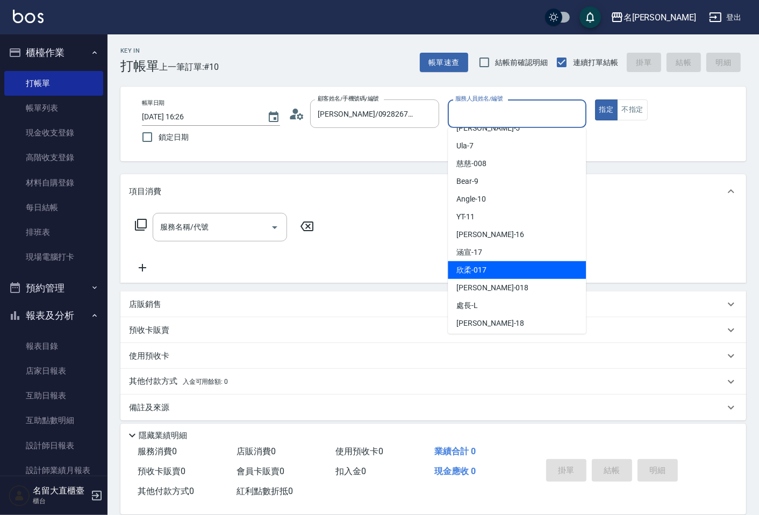
click at [492, 265] on div "欣柔 -017" at bounding box center [516, 270] width 138 height 18
type input "欣柔-017"
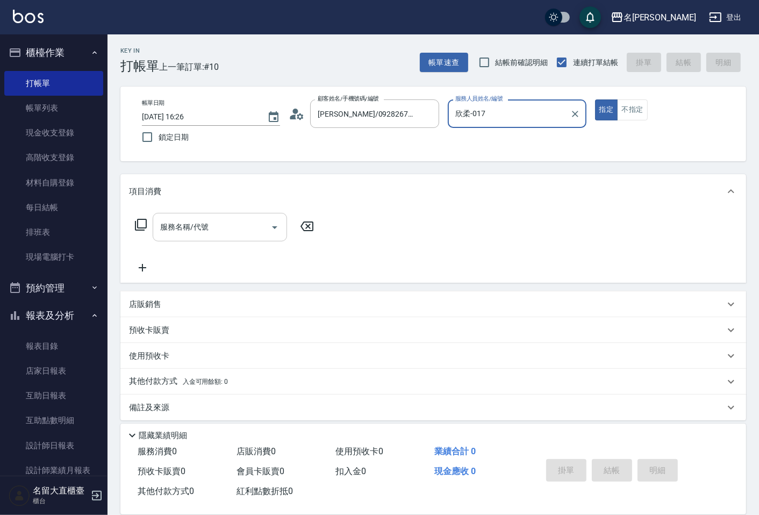
click at [203, 224] on input "服務名稱/代號" at bounding box center [211, 227] width 109 height 19
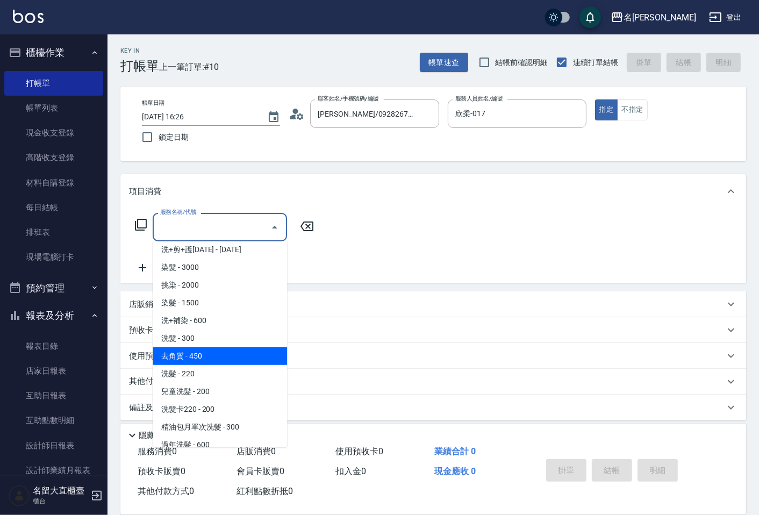
scroll to position [179, 0]
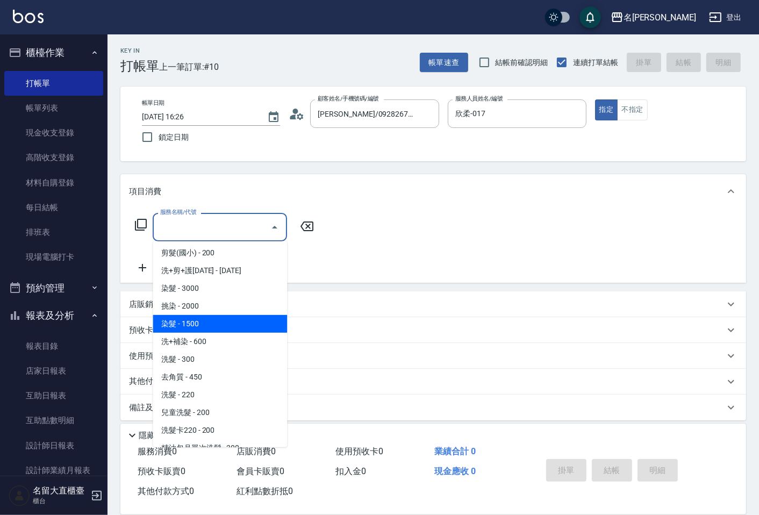
click at [189, 317] on span "染髮 - 1500" at bounding box center [220, 324] width 134 height 18
type input "染髮(403)"
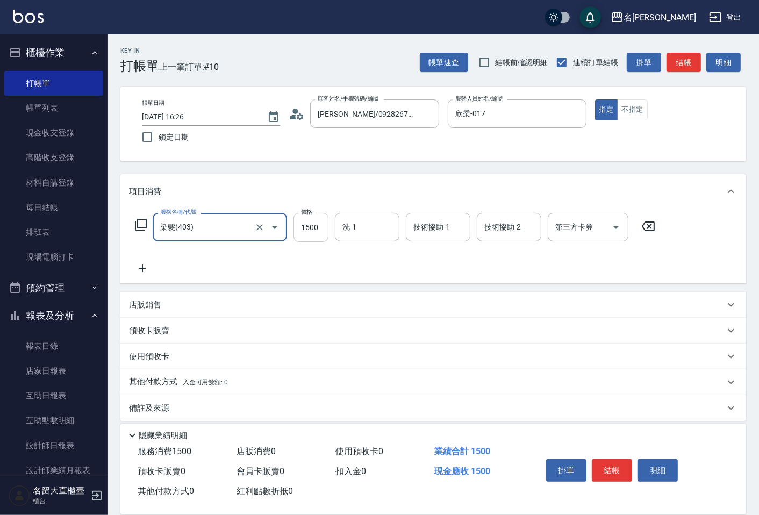
click at [303, 232] on input "1500" at bounding box center [310, 227] width 35 height 29
type input "1680"
click at [613, 466] on button "結帳" at bounding box center [611, 470] width 40 height 23
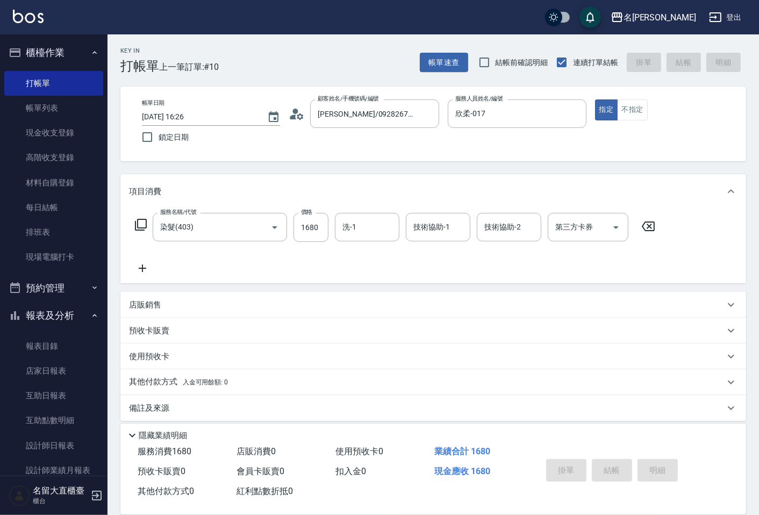
type input "[DATE] 16:36"
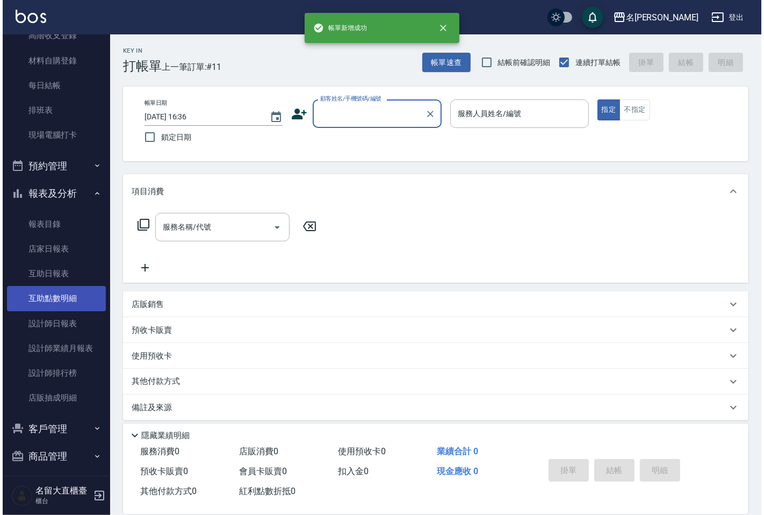
scroll to position [128, 0]
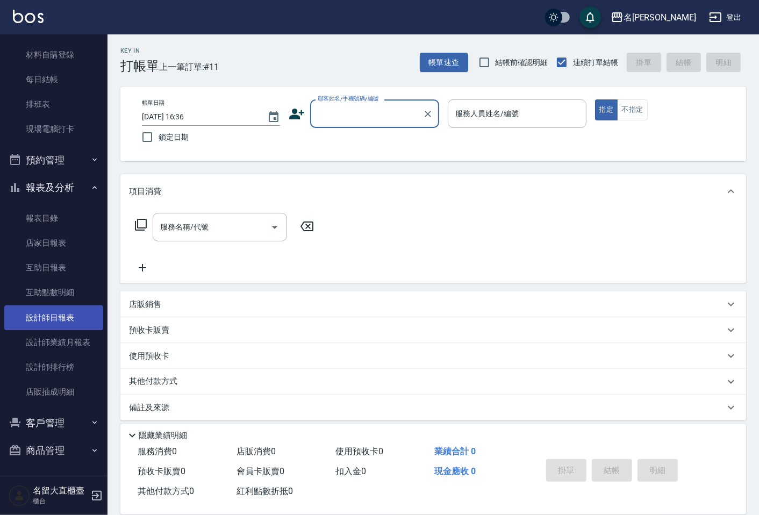
click at [54, 316] on link "設計師日報表" at bounding box center [53, 317] width 99 height 25
